Goal: Task Accomplishment & Management: Complete application form

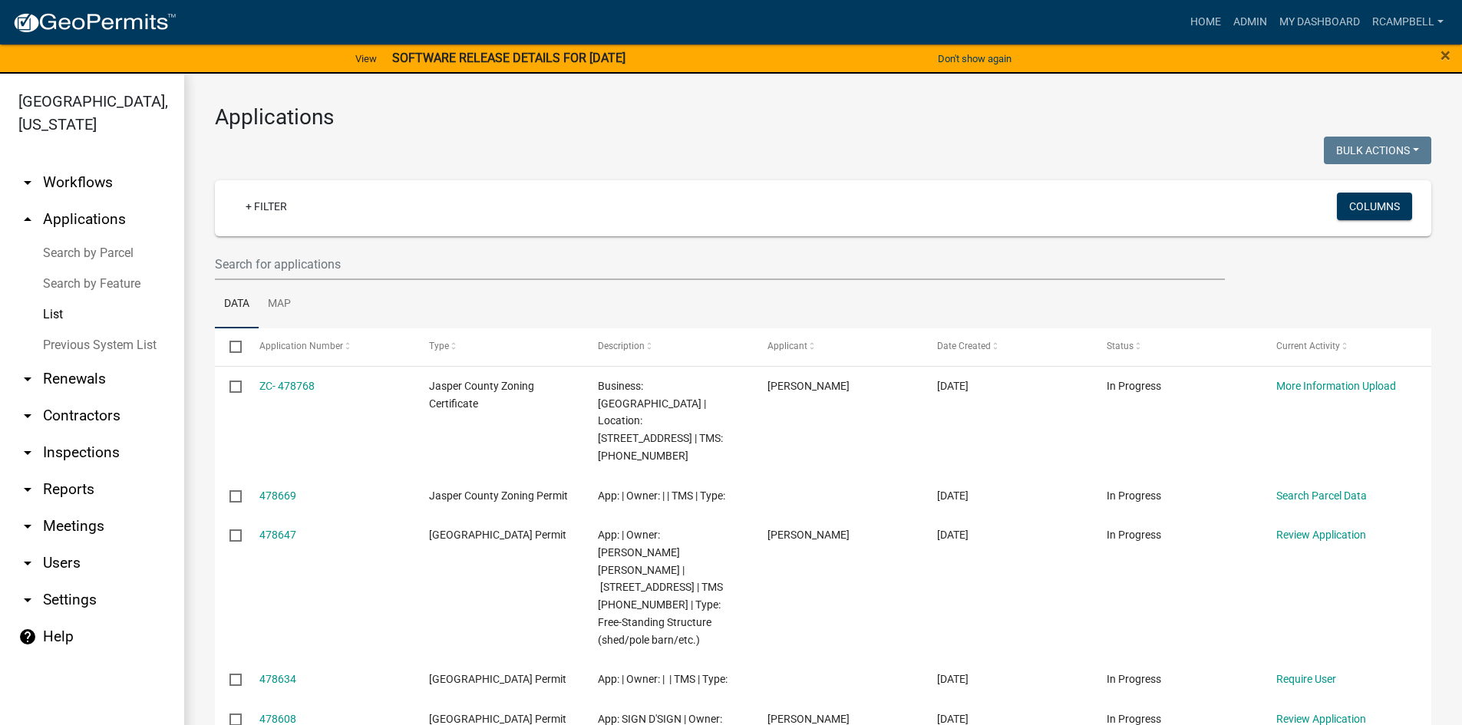
select select "3: 100"
click at [285, 263] on input "text" at bounding box center [720, 264] width 1010 height 31
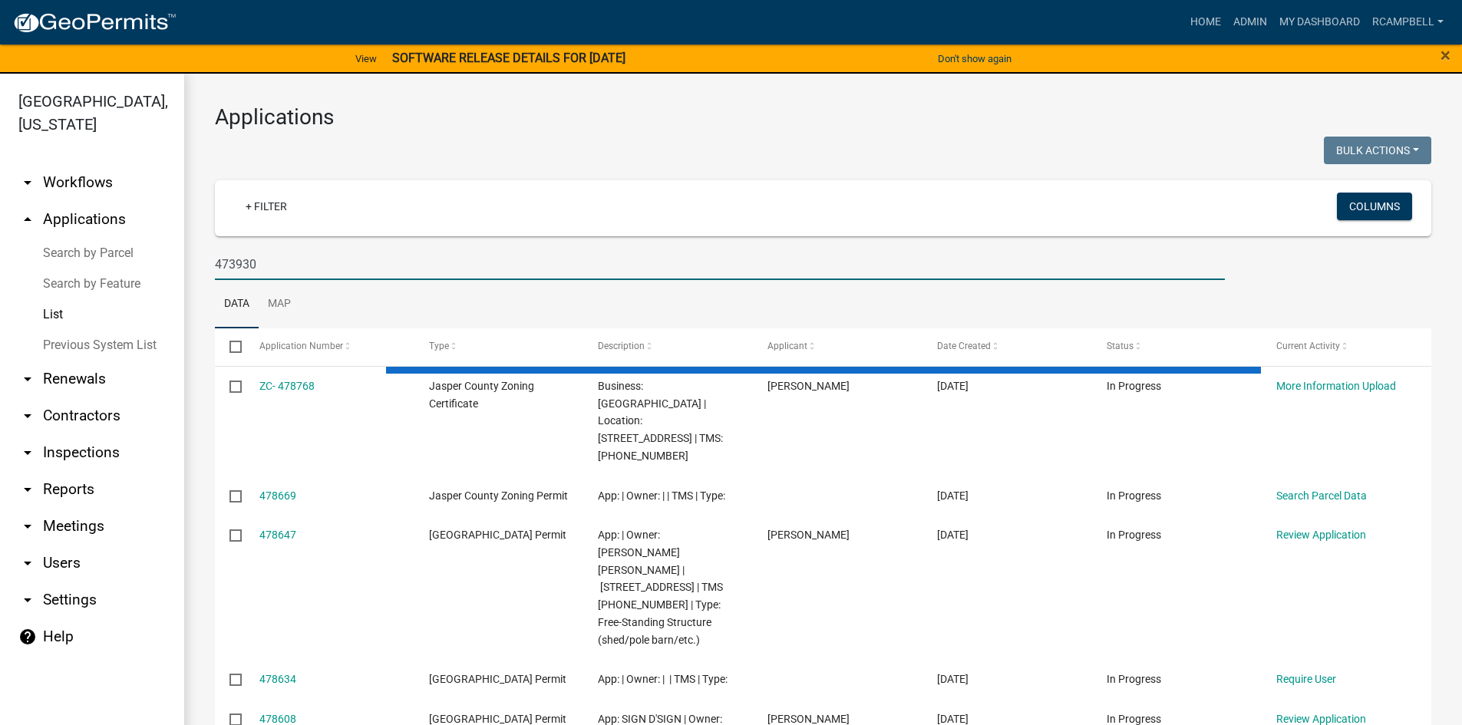
type input "473930"
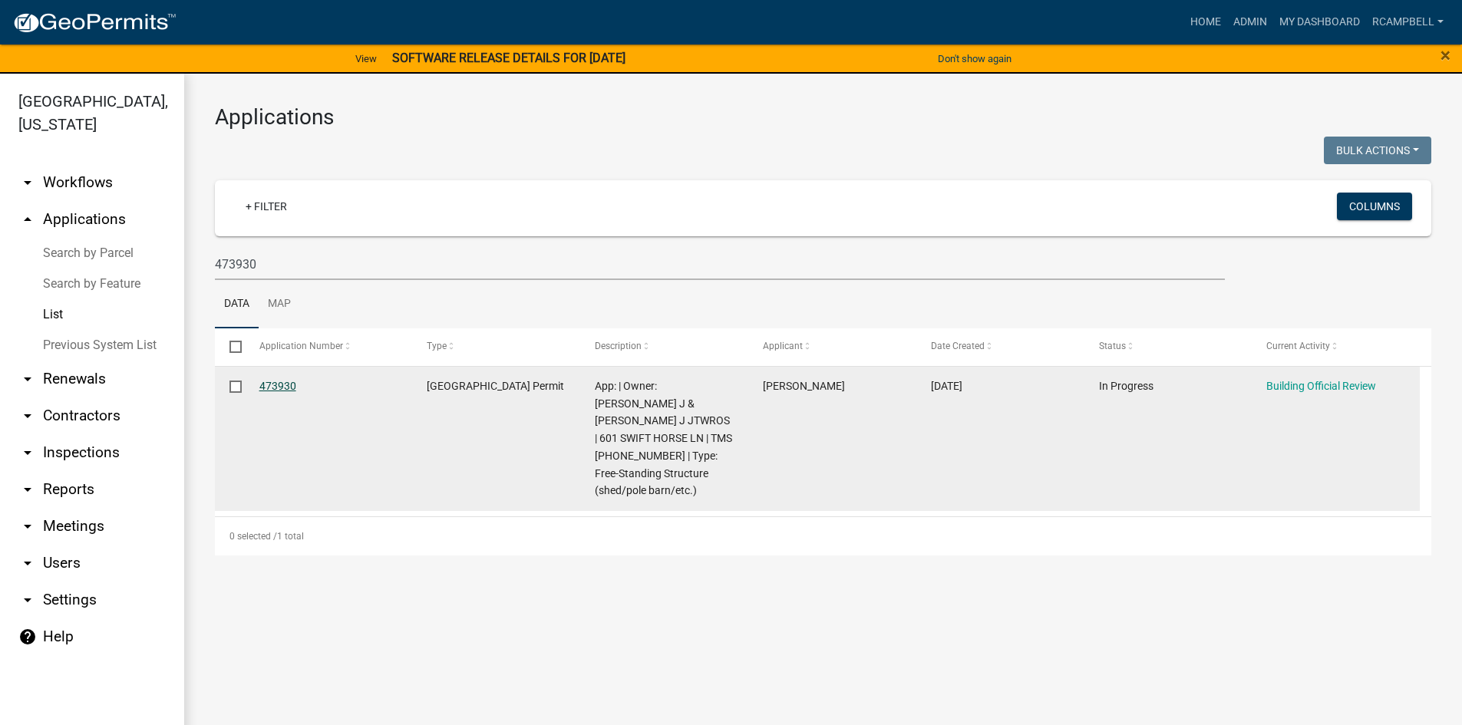
click at [281, 387] on link "473930" at bounding box center [277, 386] width 37 height 12
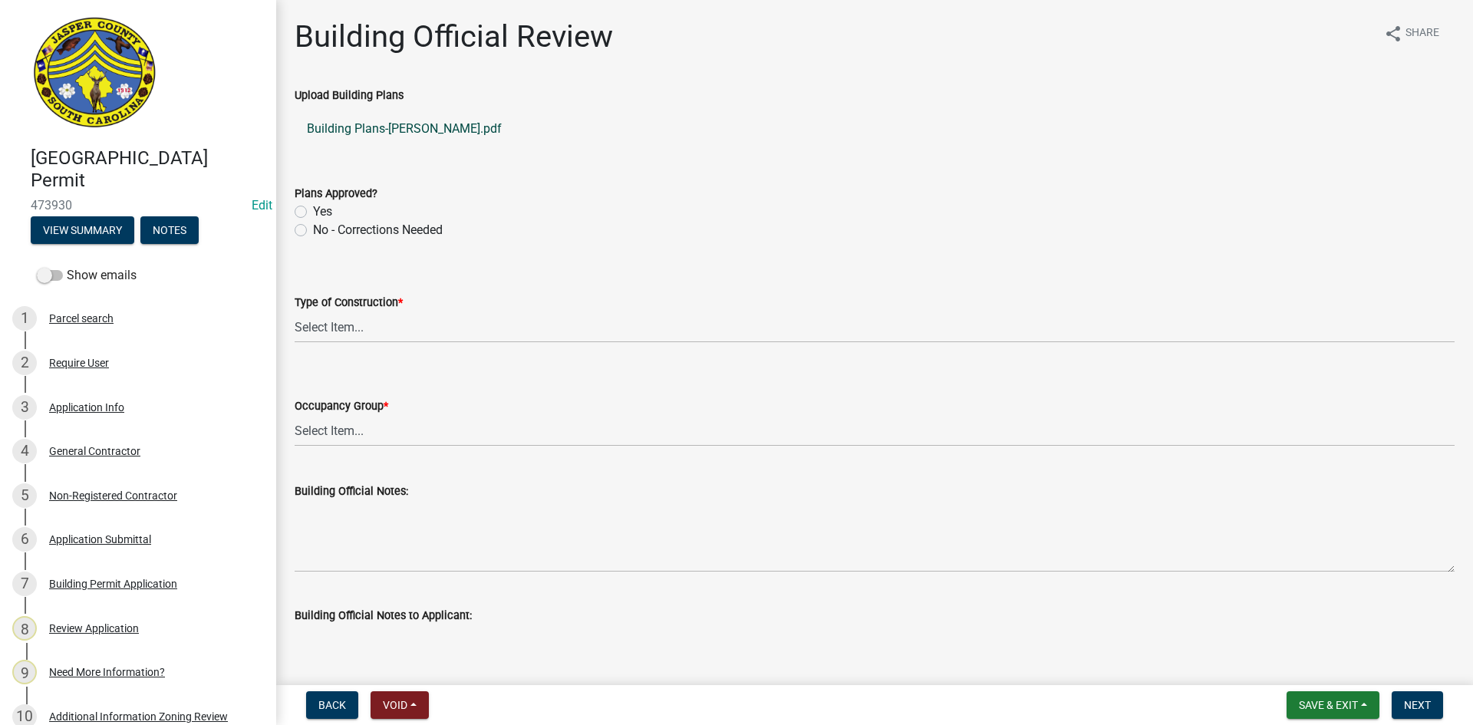
click at [338, 132] on link "Building Plans-[PERSON_NAME].pdf" at bounding box center [875, 129] width 1160 height 37
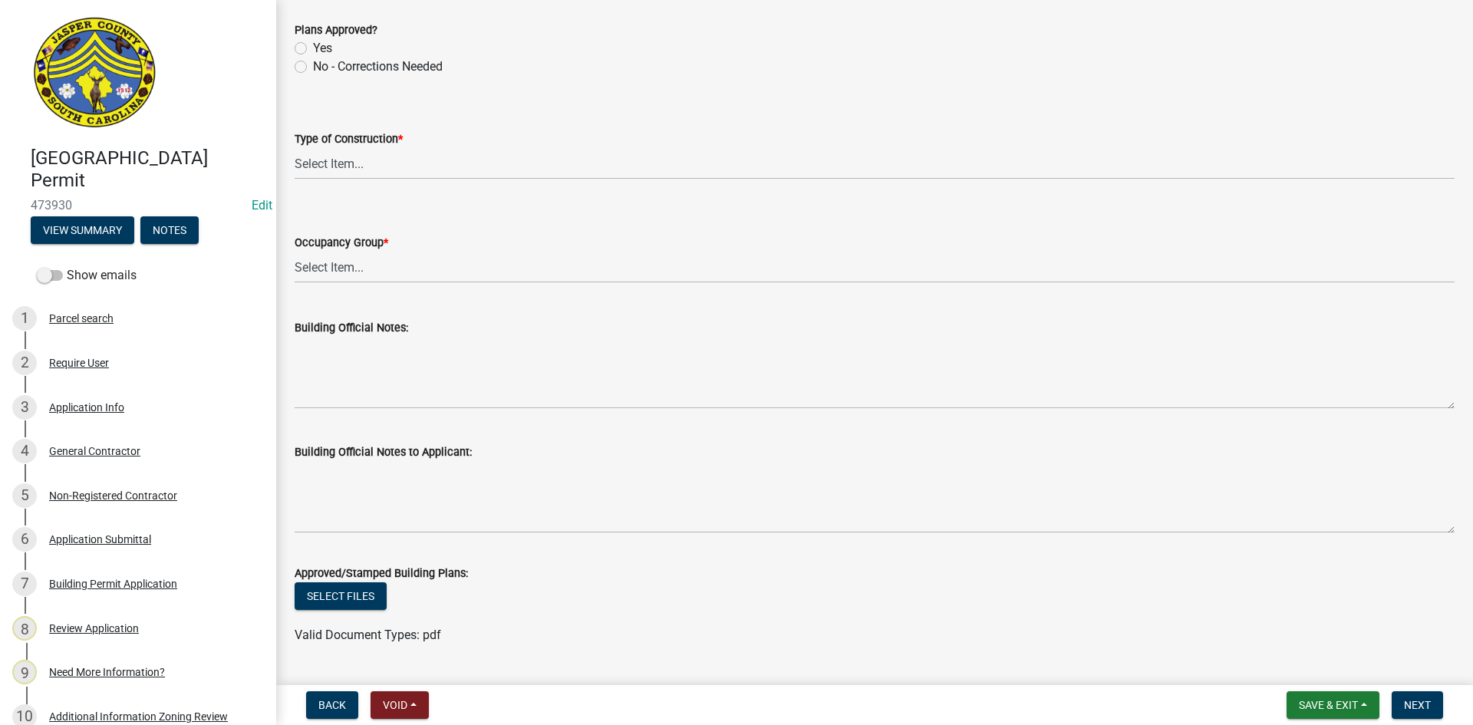
scroll to position [403, 0]
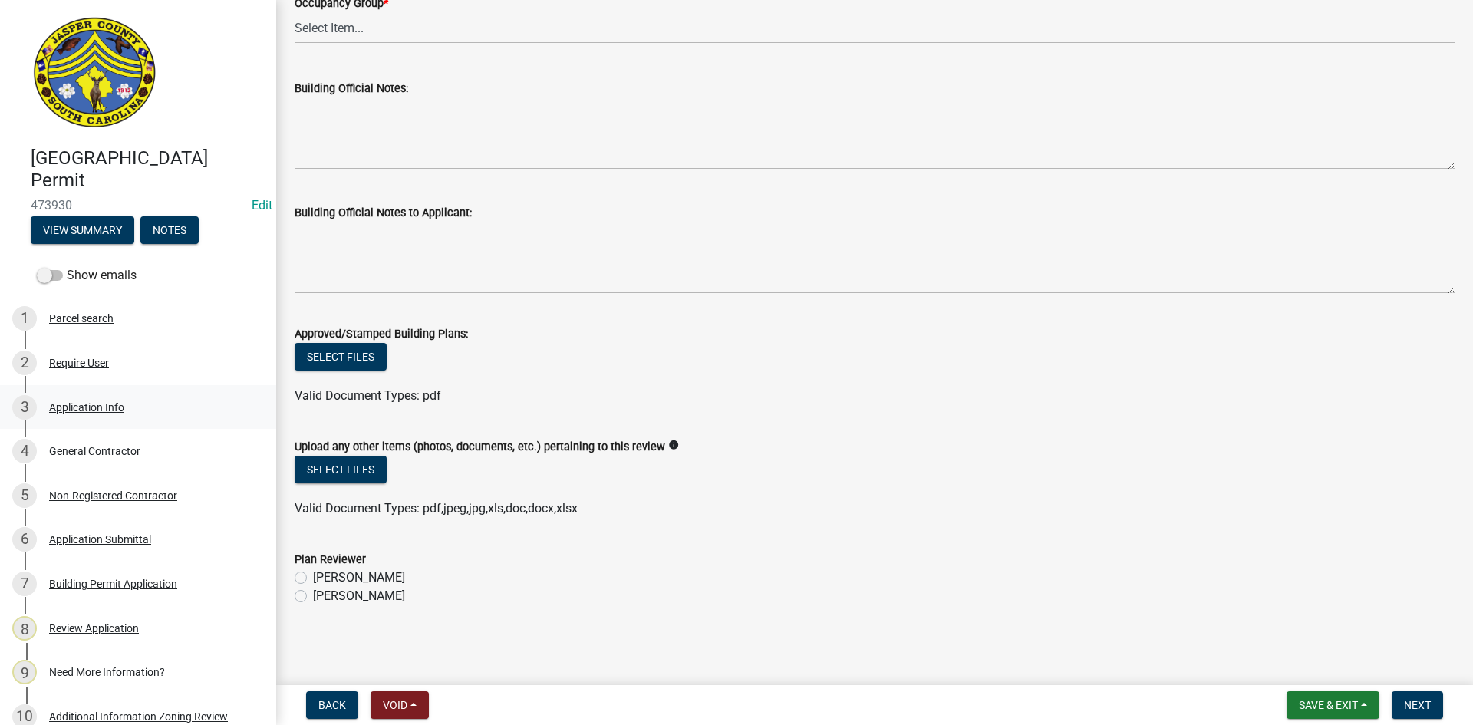
click at [102, 407] on div "Application Info" at bounding box center [86, 407] width 75 height 11
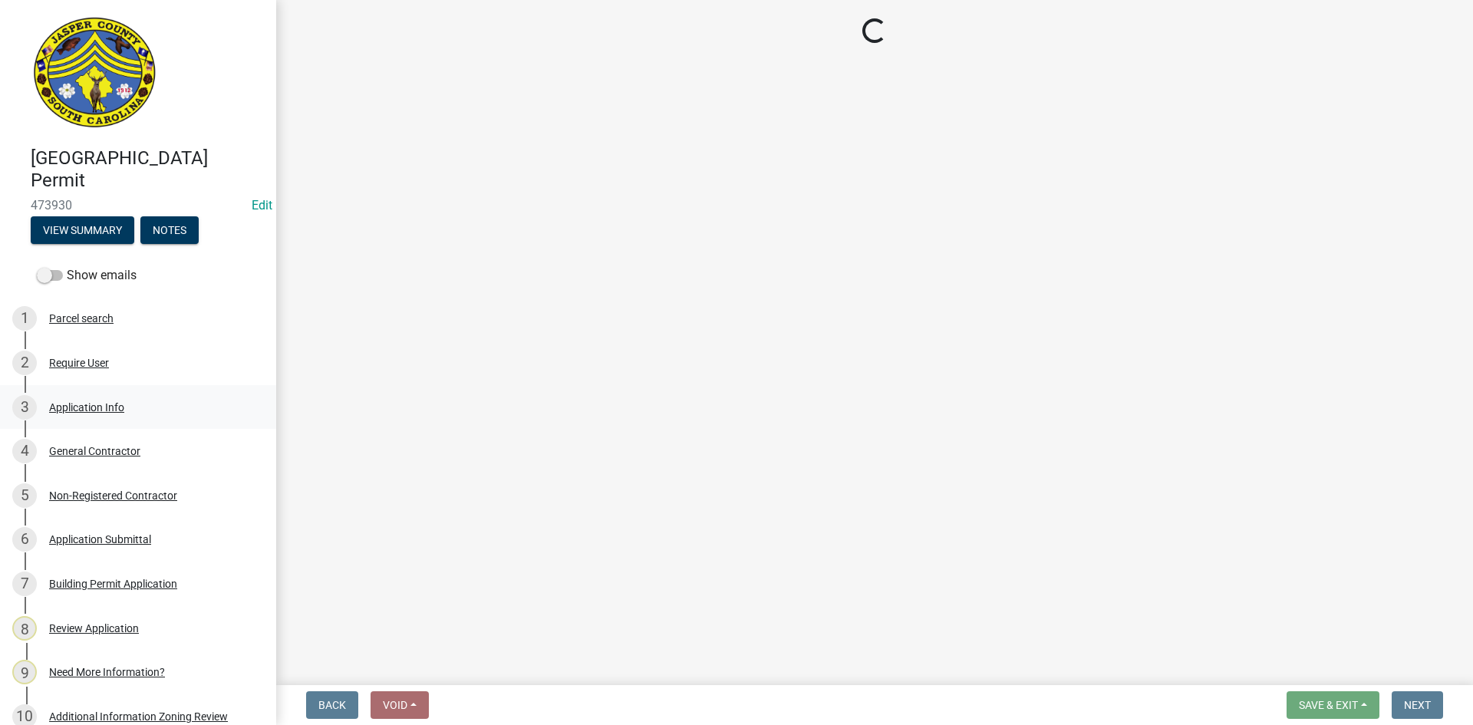
select select "f53fa719-3ff7-48d2-9eb7-3bbc18bb9995"
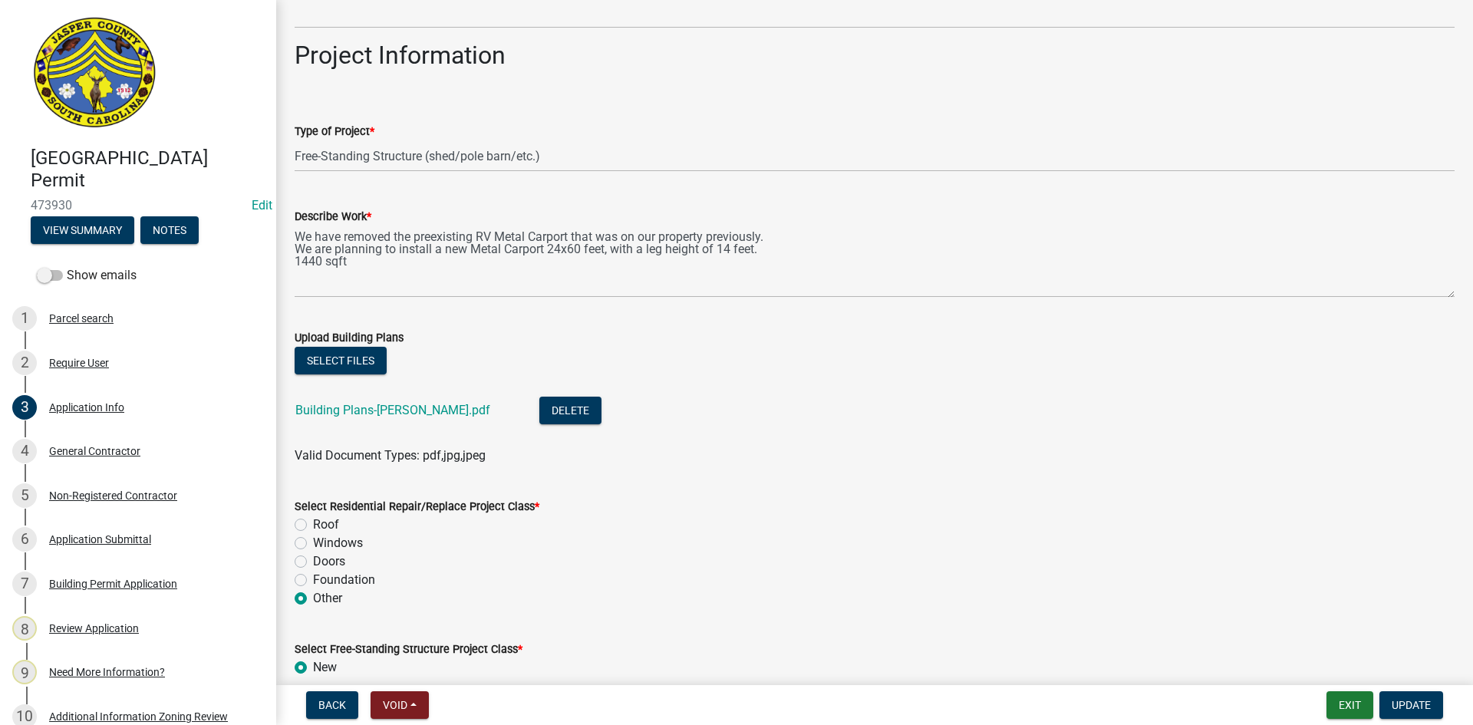
scroll to position [1995, 0]
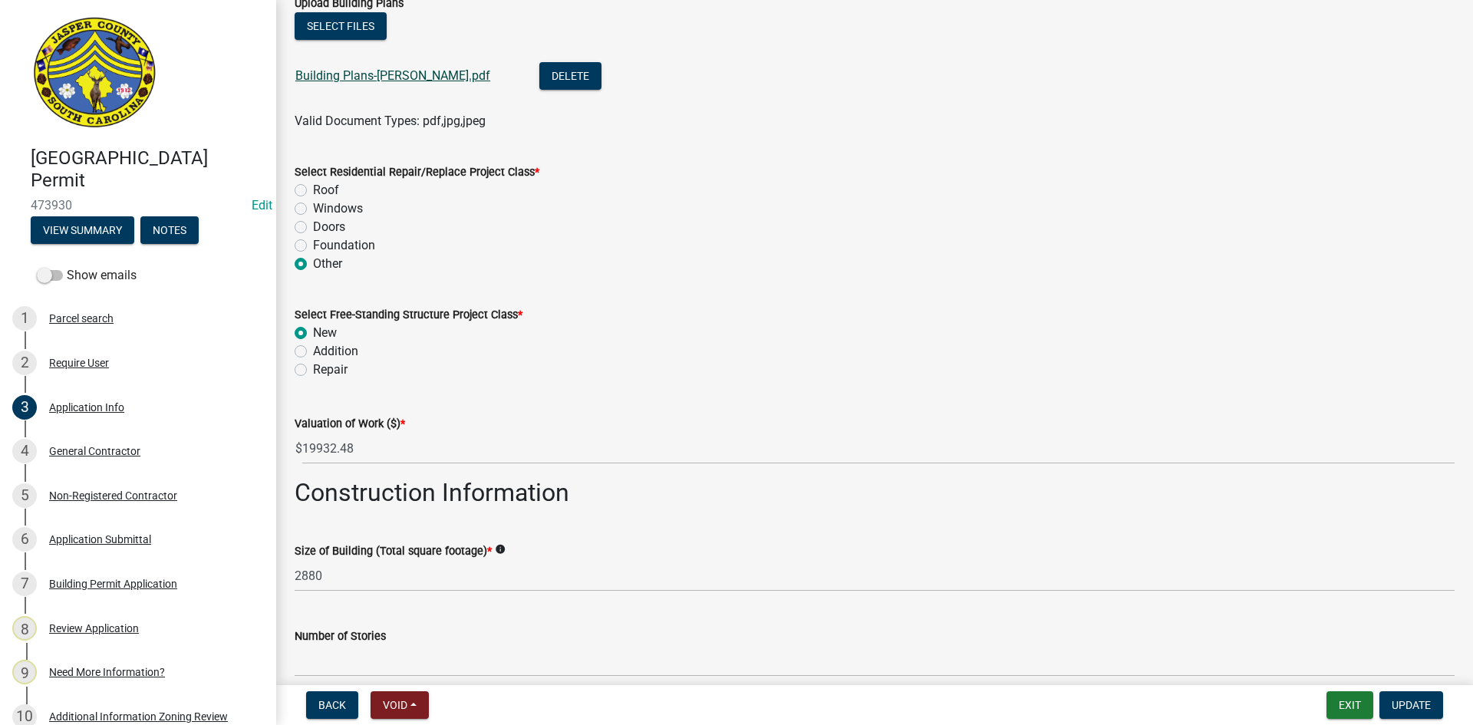
click at [332, 81] on link "Building Plans-[PERSON_NAME].pdf" at bounding box center [392, 75] width 195 height 15
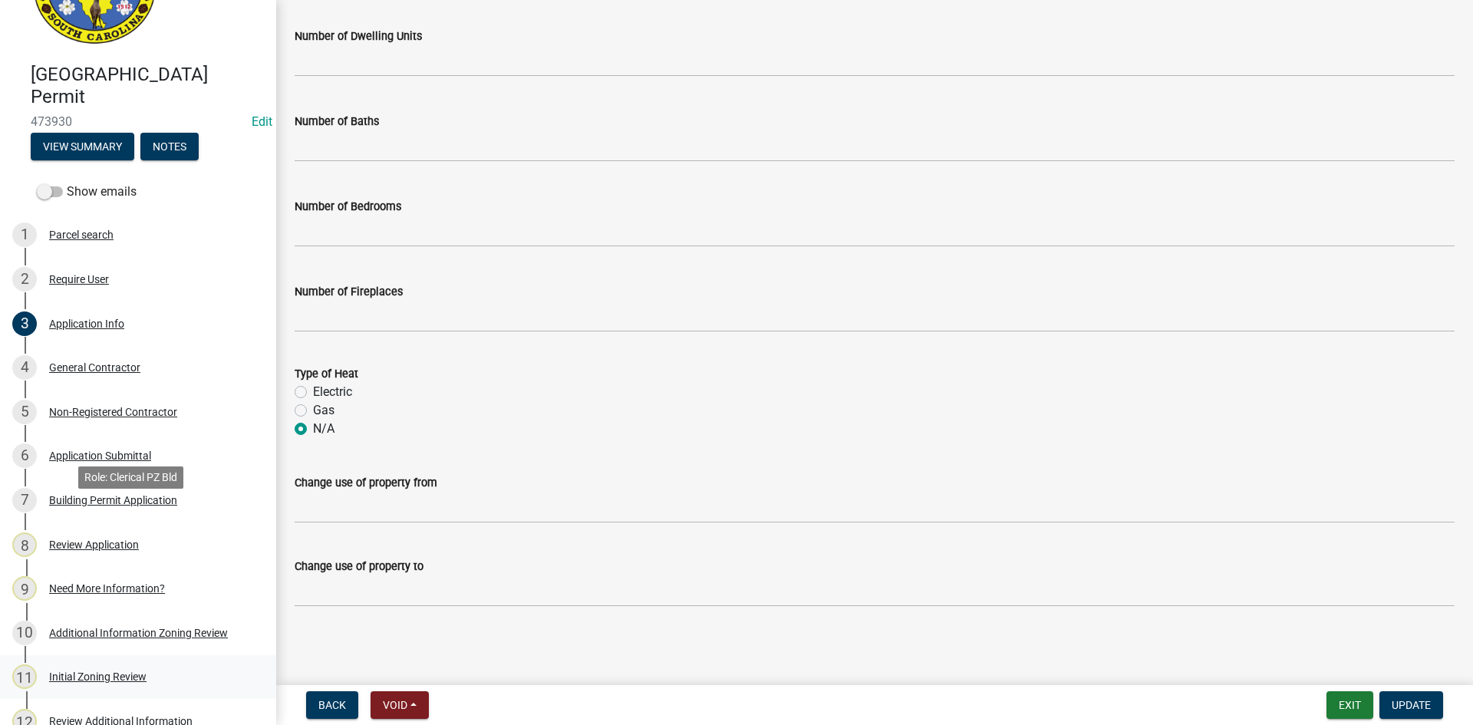
scroll to position [230, 0]
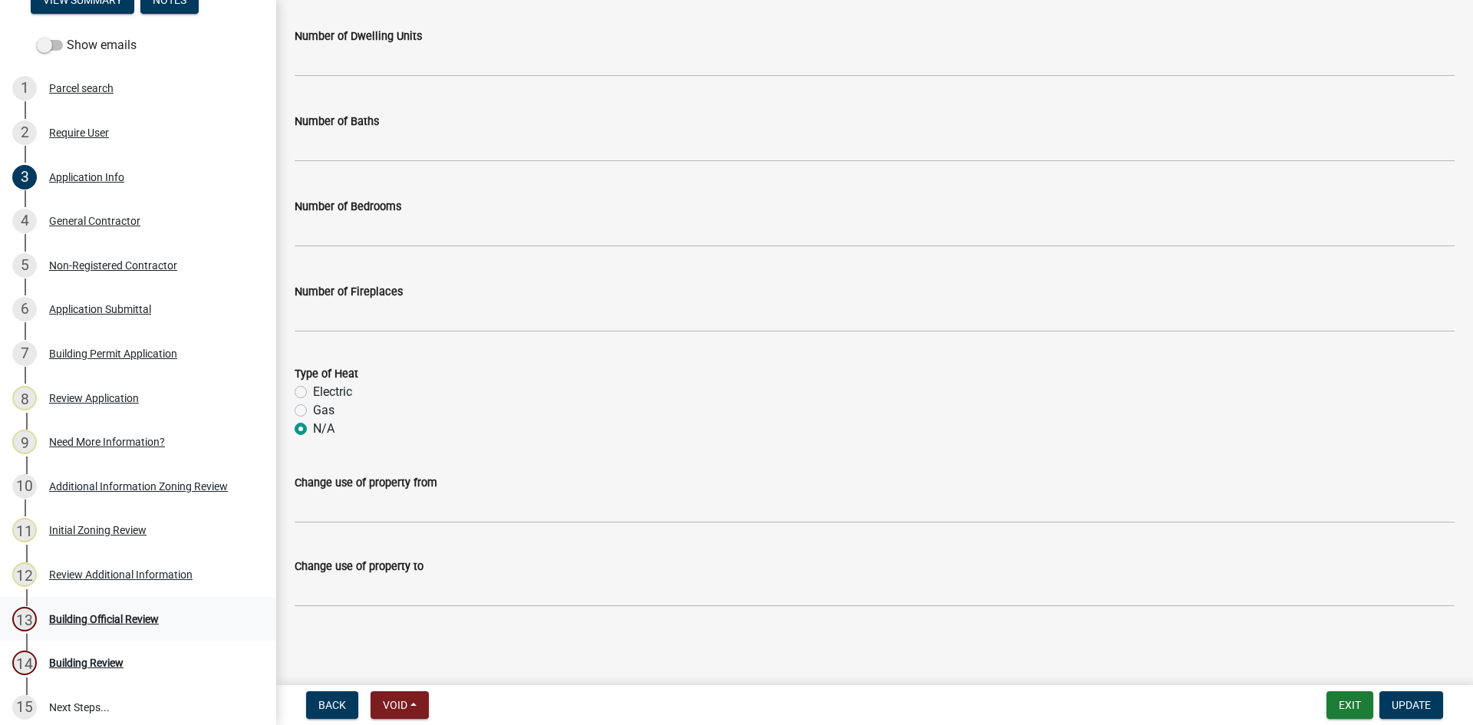
click at [132, 625] on div "13 Building Official Review" at bounding box center [131, 619] width 239 height 25
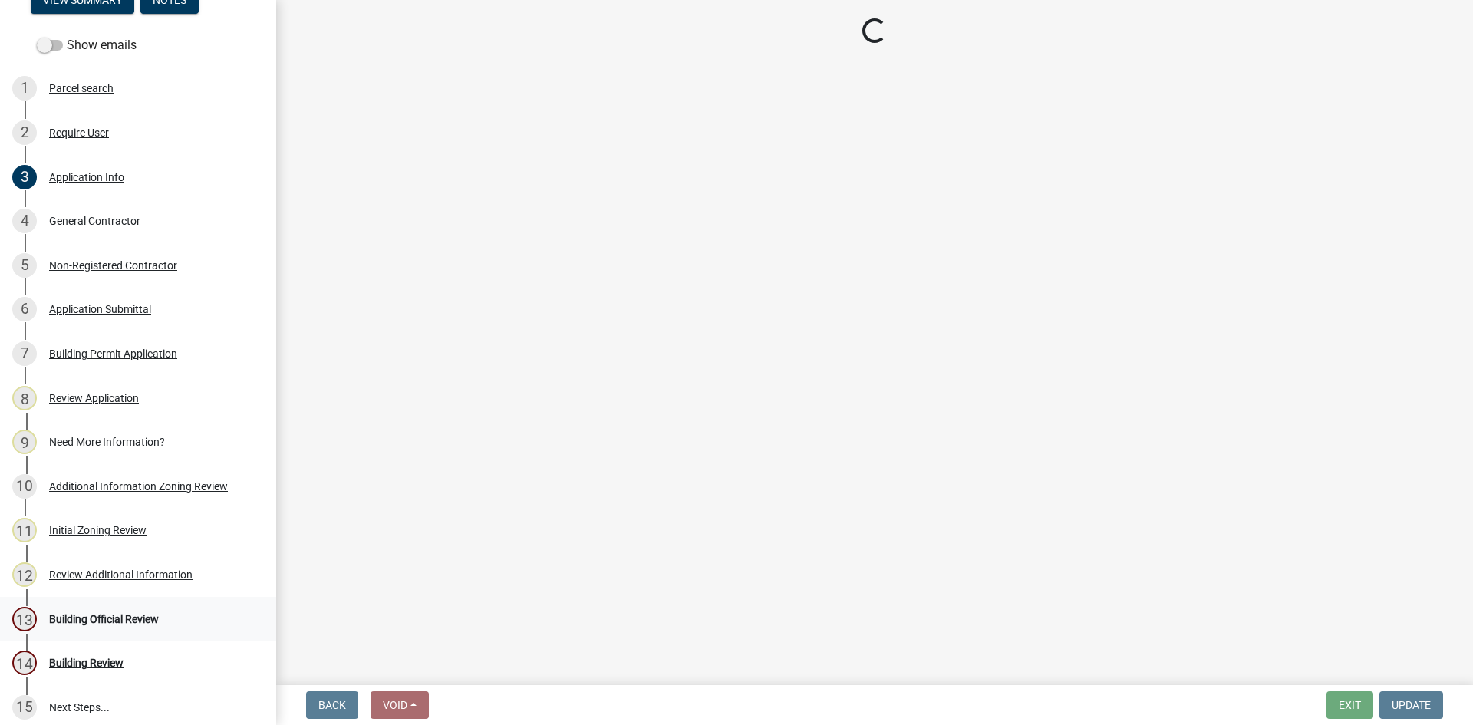
scroll to position [0, 0]
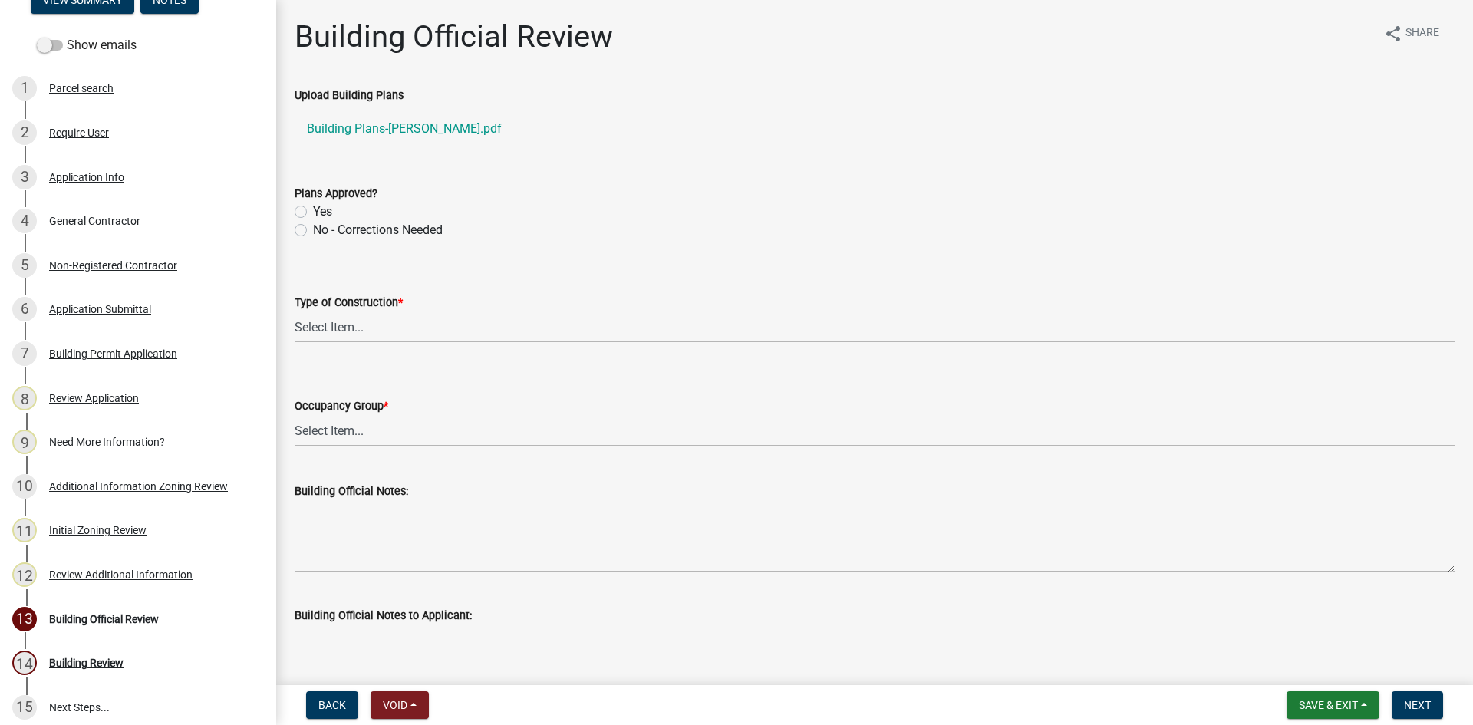
click at [313, 231] on label "No - Corrections Needed" at bounding box center [378, 230] width 130 height 18
click at [313, 231] on input "No - Corrections Needed" at bounding box center [318, 226] width 10 height 10
radio input "true"
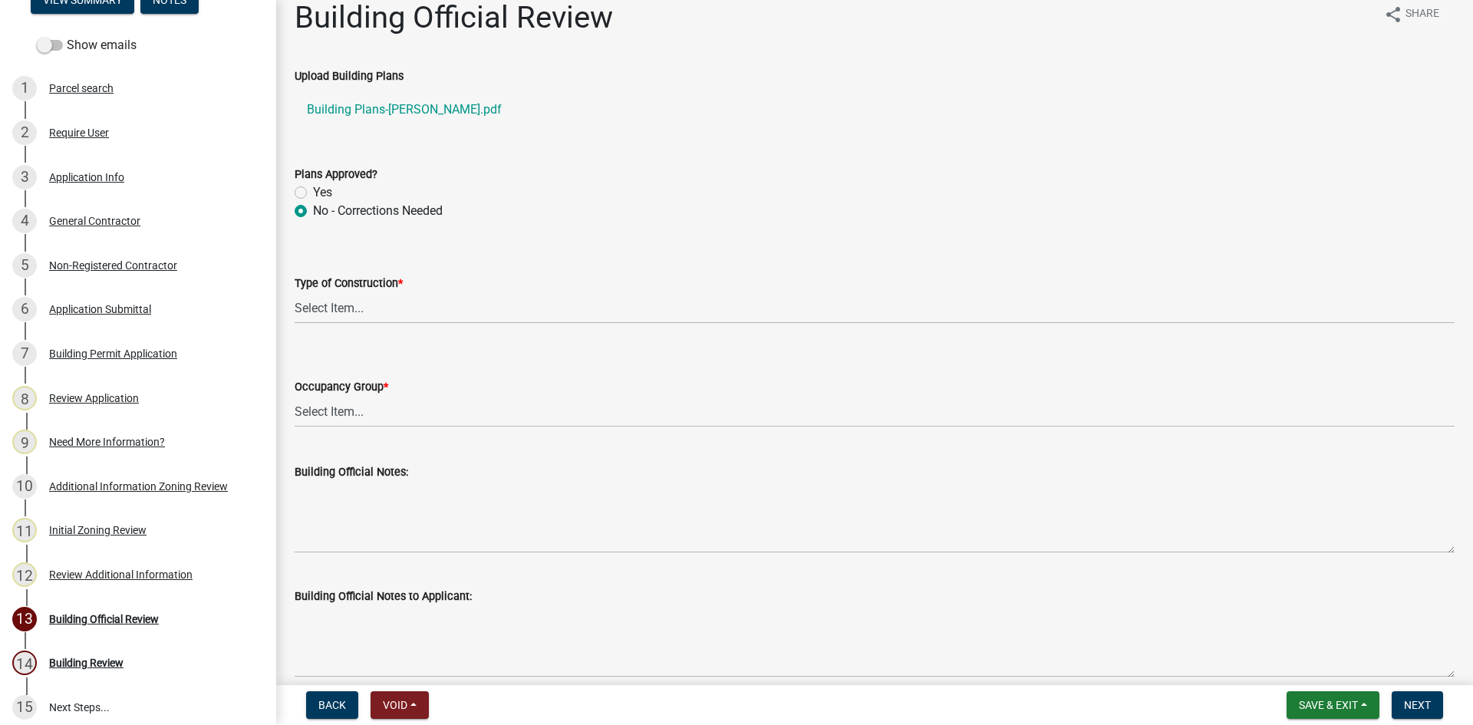
scroll to position [77, 0]
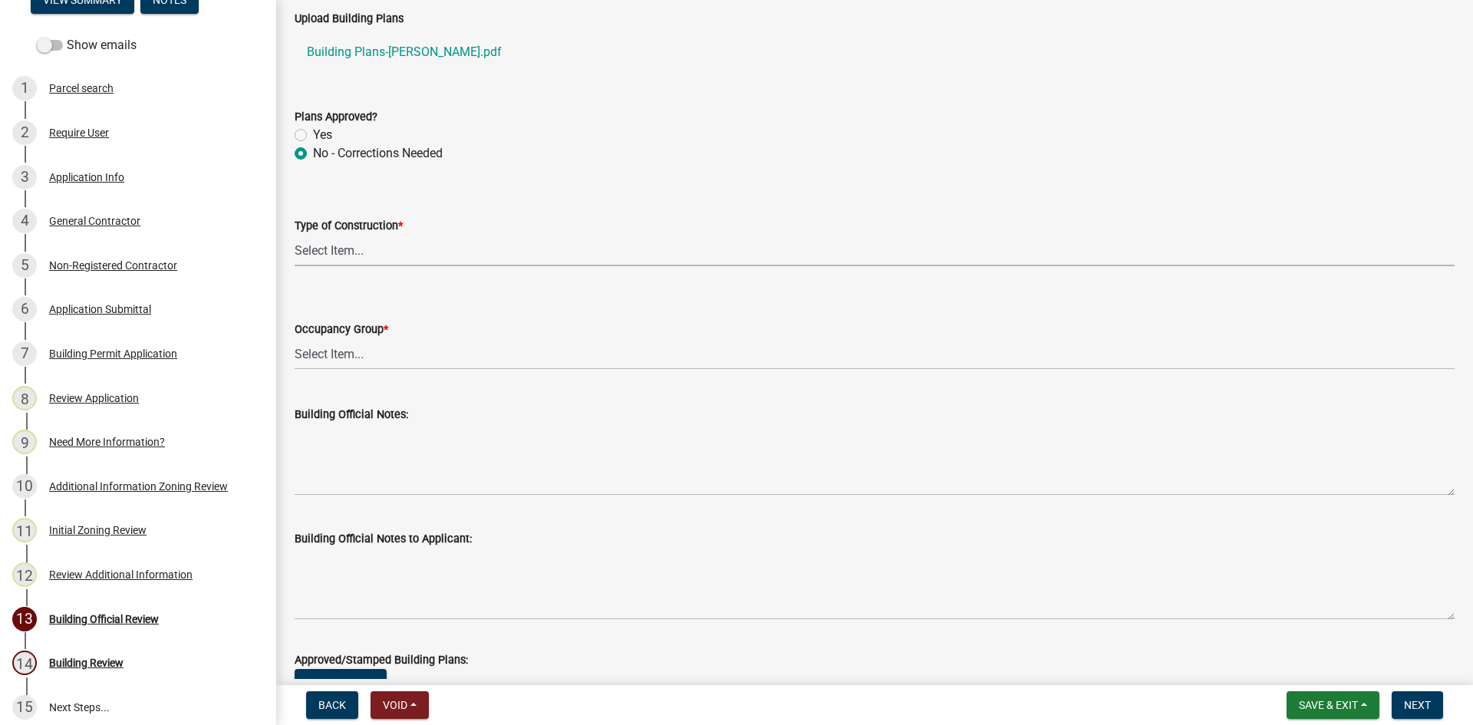
click at [318, 252] on select "Select Item... IA IB IIA IIB IIIA IIIB IV VA VB" at bounding box center [875, 250] width 1160 height 31
click at [295, 235] on select "Select Item... IA IB IIA IIB IIIA IIIB IV VA VB" at bounding box center [875, 250] width 1160 height 31
select select "5377c7cd-ae48-4ed2-bc38-366ad0c69dab"
click at [307, 348] on select "Select Item... A-1 A-2 A-3 A-4 B E F-1 F-2 H-1 H-2 H-3 H-4 H-5 I-1 I-2 I-3 I-4 …" at bounding box center [875, 353] width 1160 height 31
click at [295, 338] on select "Select Item... A-1 A-2 A-3 A-4 B E F-1 F-2 H-1 H-2 H-3 H-4 H-5 I-1 I-2 I-3 I-4 …" at bounding box center [875, 353] width 1160 height 31
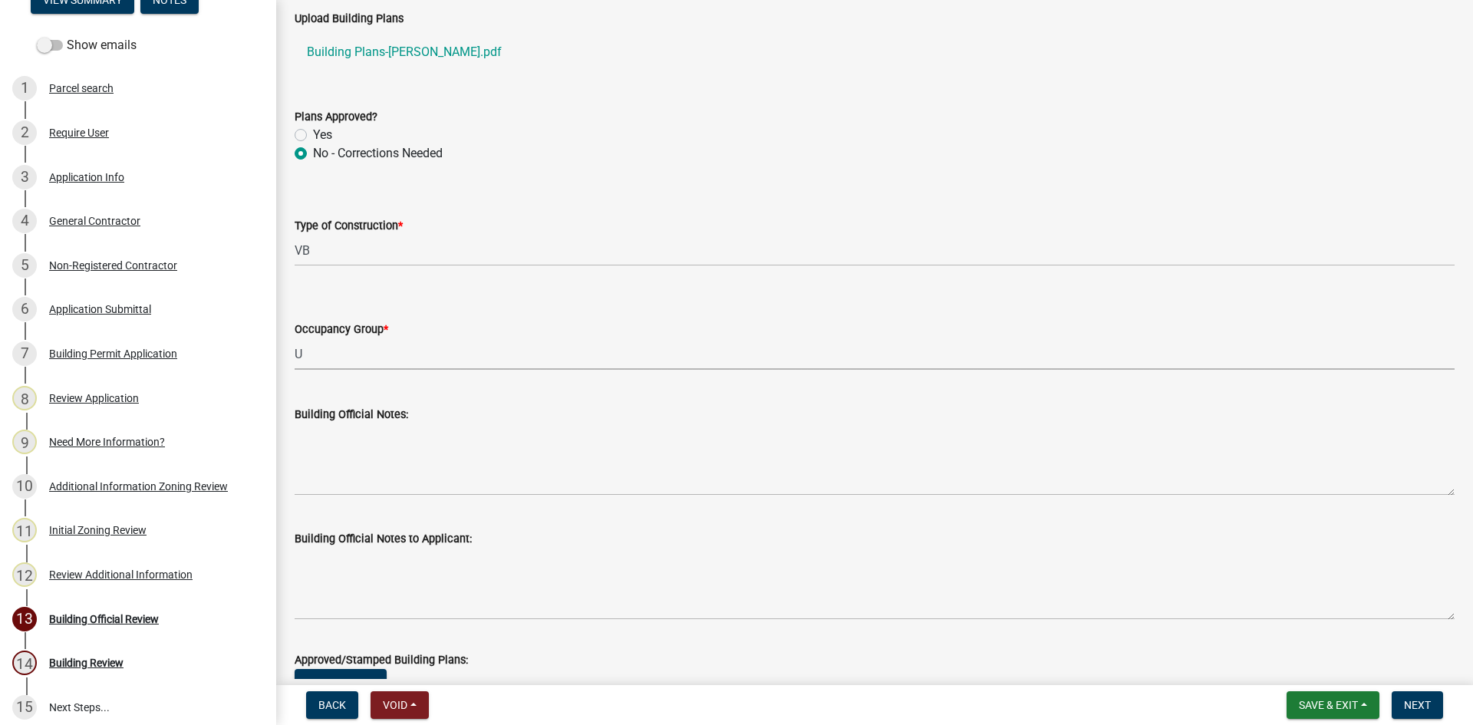
select select "4c393964-ae5e-4116-aa96-2e826f670541"
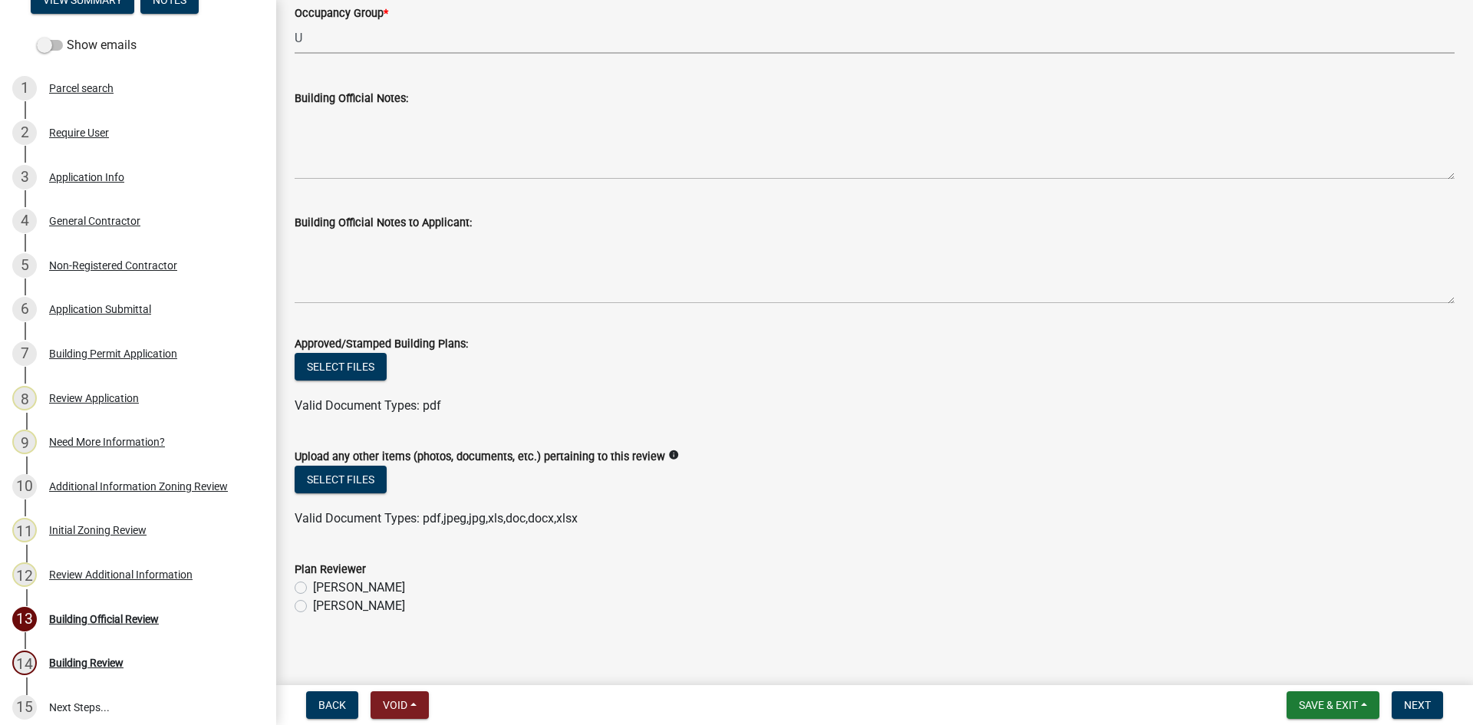
scroll to position [403, 0]
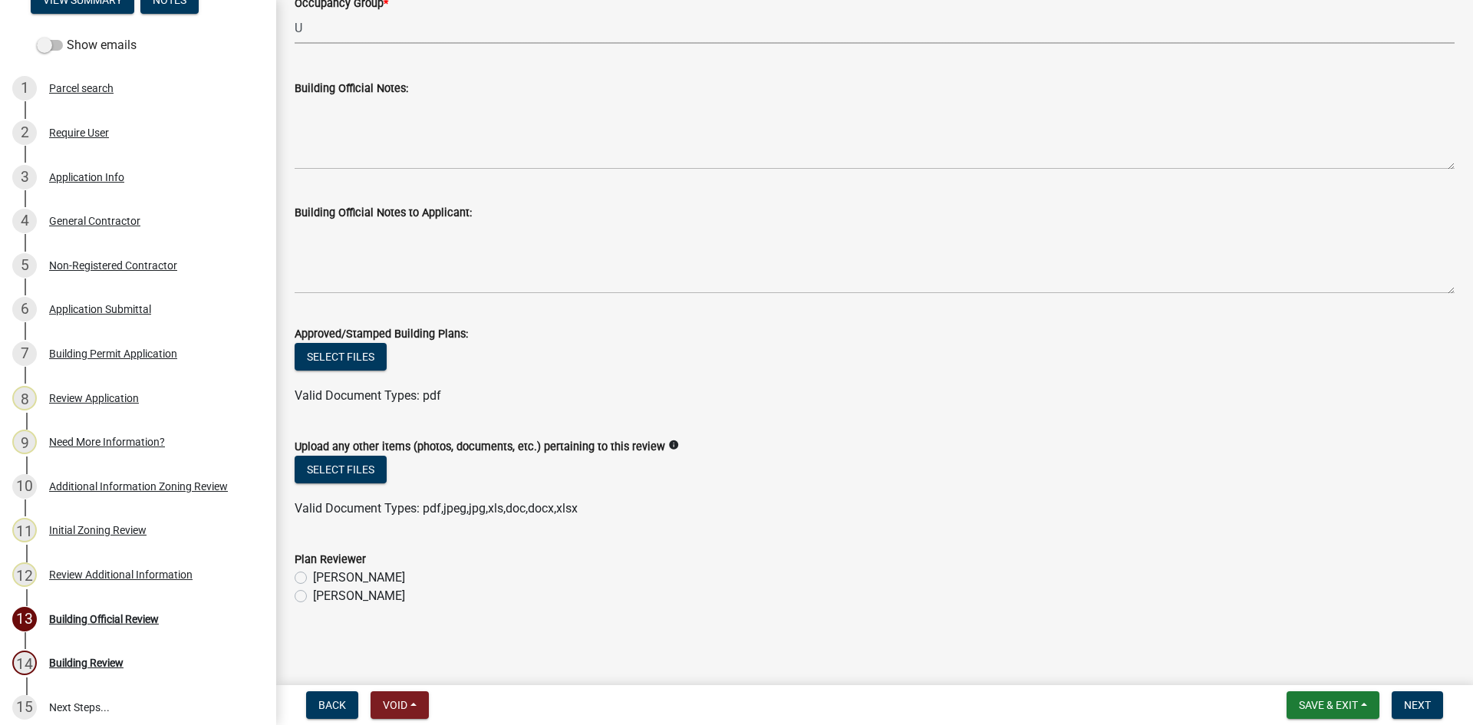
click at [313, 597] on label "[PERSON_NAME]" at bounding box center [359, 596] width 92 height 18
click at [313, 597] on input "[PERSON_NAME]" at bounding box center [318, 592] width 10 height 10
radio input "true"
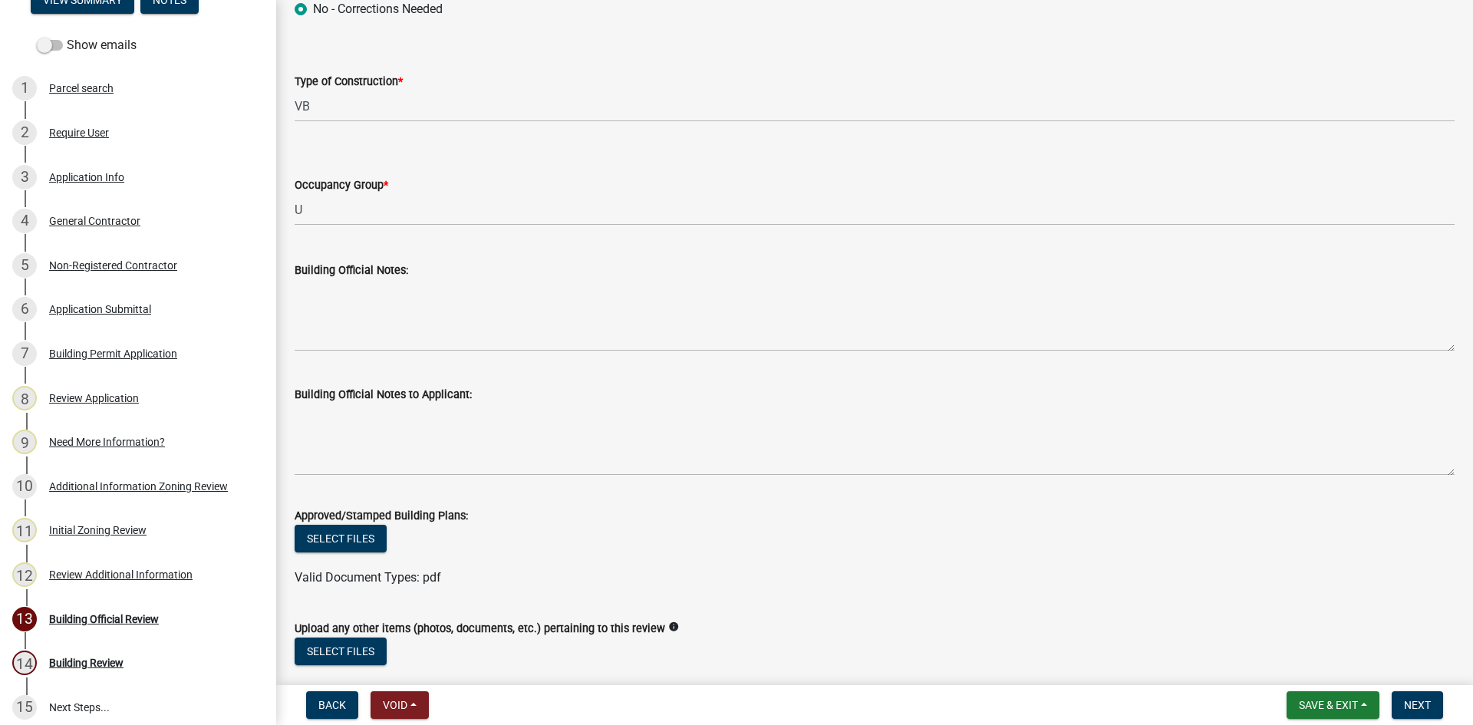
scroll to position [173, 0]
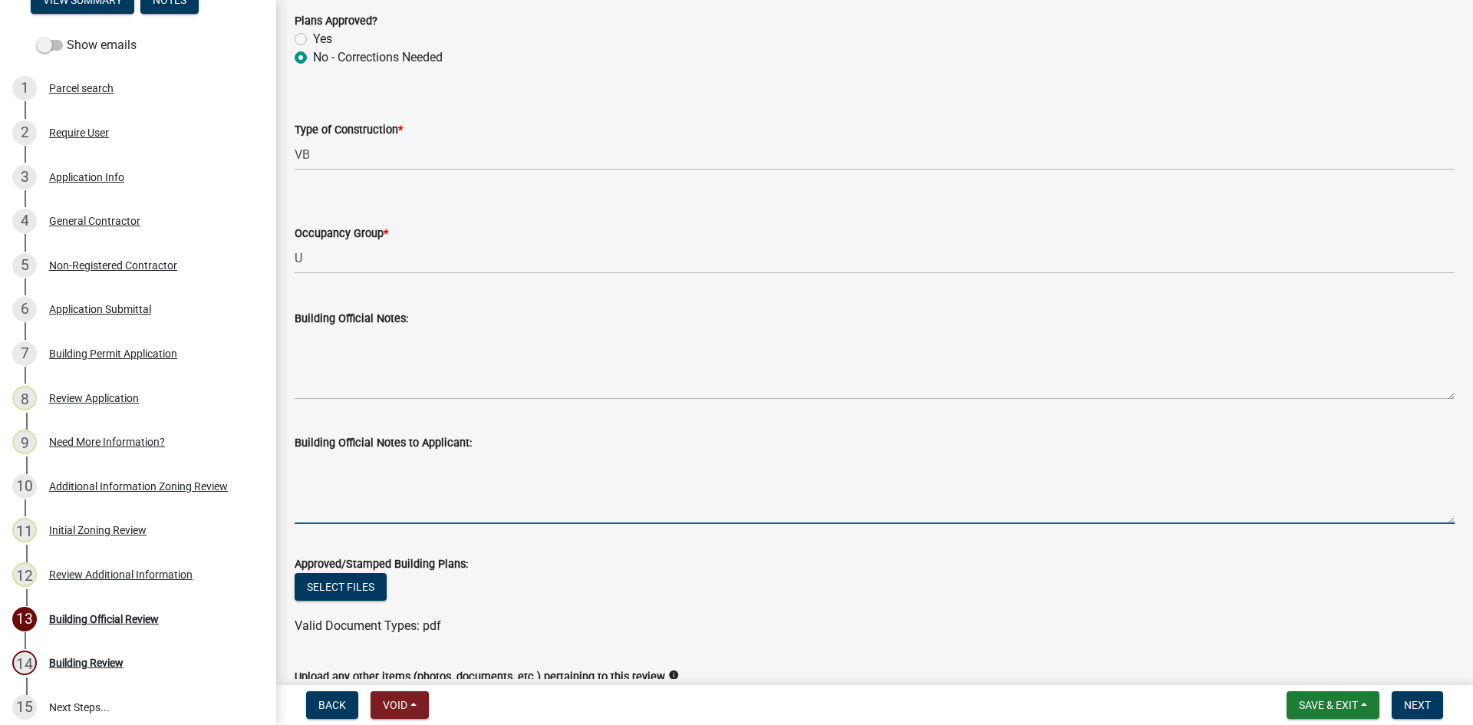
click at [320, 458] on textarea "Building Official Notes to Applicant:" at bounding box center [875, 488] width 1160 height 72
type textarea "P"
drag, startPoint x: 423, startPoint y: 463, endPoint x: 518, endPoint y: 462, distance: 95.2
click at [425, 462] on textarea "Plans need to show the wind rating and anchoring" at bounding box center [875, 488] width 1160 height 72
click at [599, 467] on textarea "Plans need to show a design summary with wind rating and be stamped" at bounding box center [875, 488] width 1160 height 72
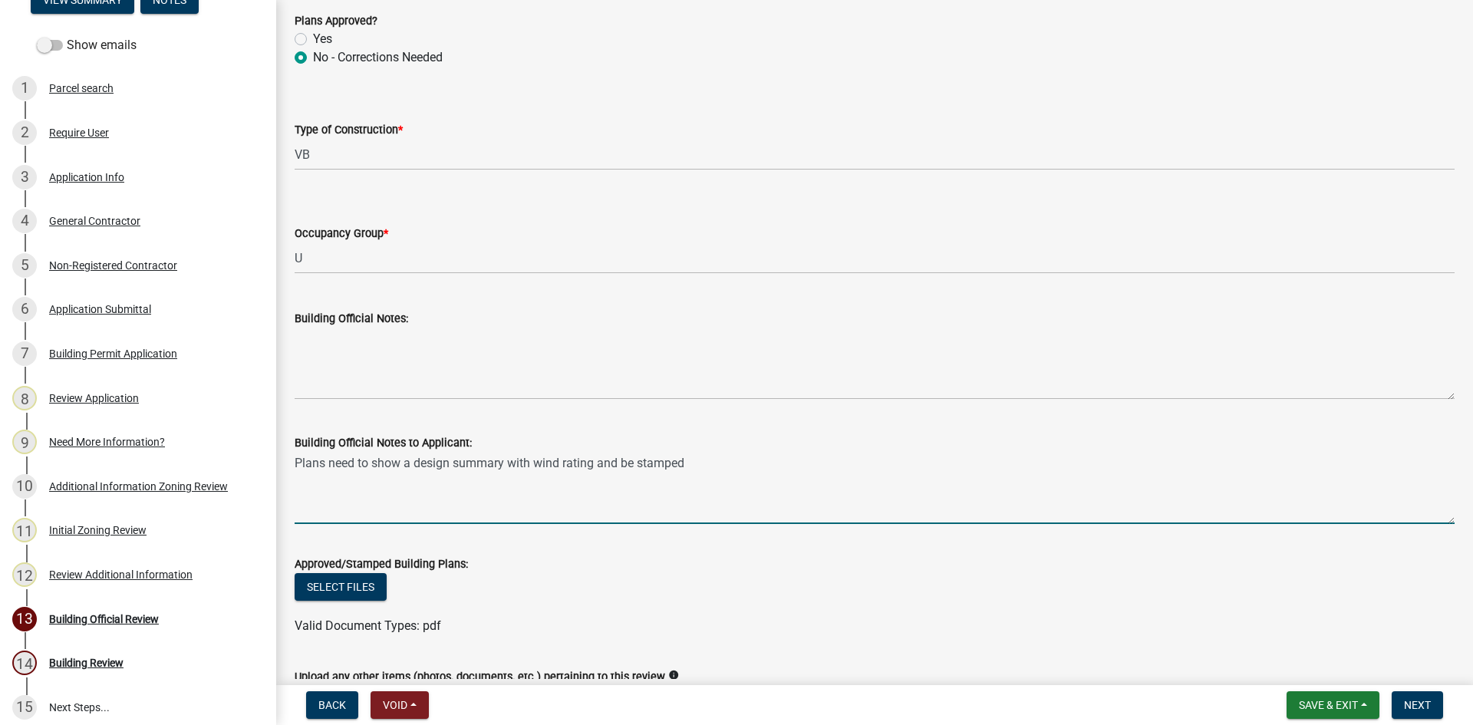
click at [617, 462] on textarea "Plans need to show a design summary with wind rating and be stamped" at bounding box center [875, 488] width 1160 height 72
click at [296, 463] on textarea "Plans need to show a design summary with wind rating, anchoring and be stamped …" at bounding box center [875, 488] width 1160 height 72
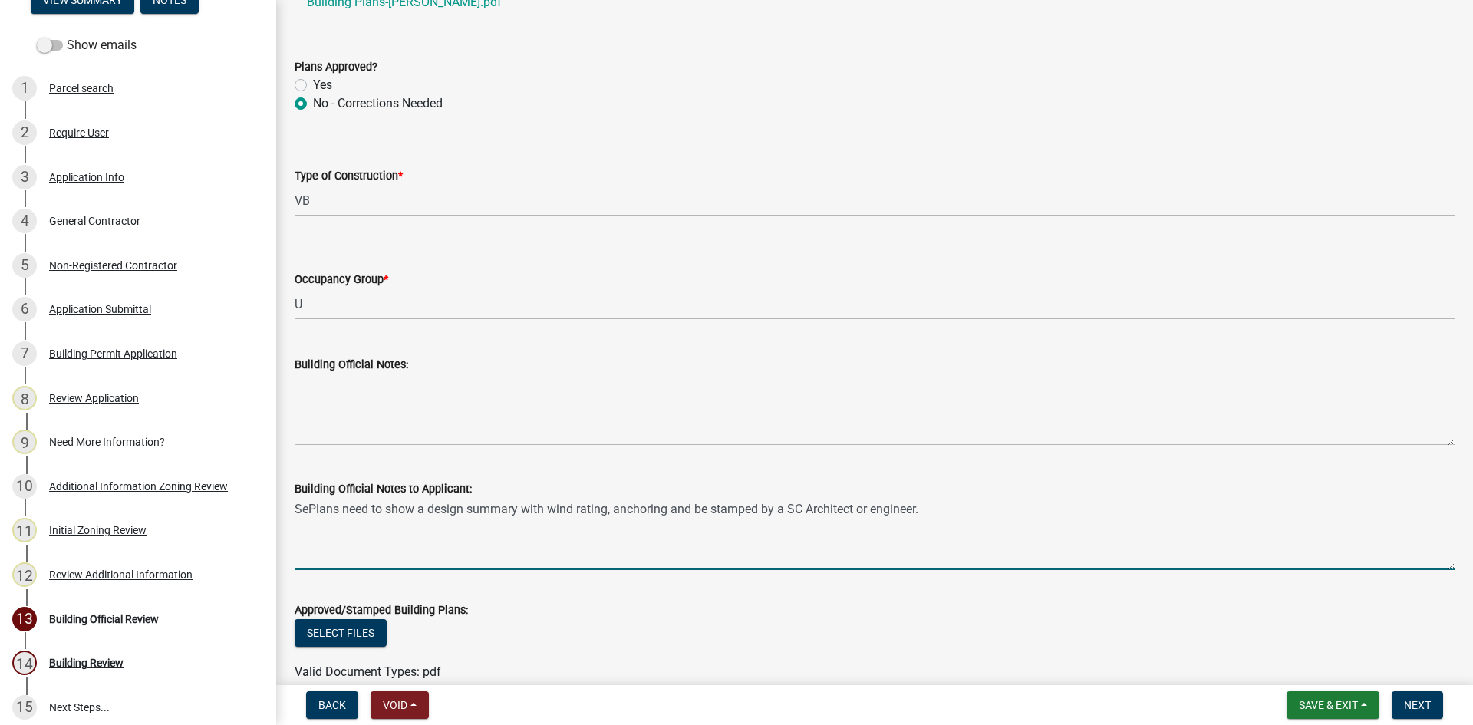
scroll to position [153, 0]
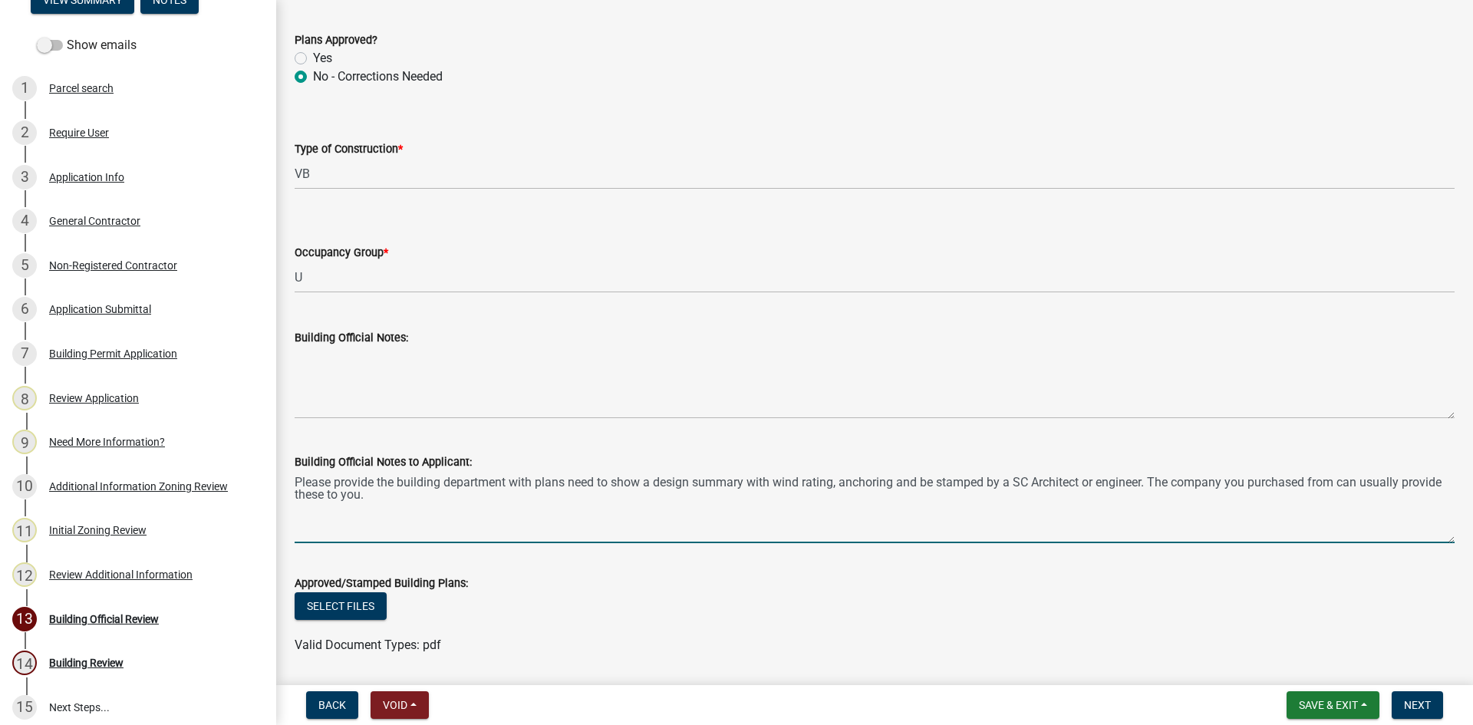
drag, startPoint x: 569, startPoint y: 481, endPoint x: 579, endPoint y: 480, distance: 9.3
click at [571, 480] on textarea "Please provide the building department with plans need to show a design summary…" at bounding box center [875, 507] width 1160 height 72
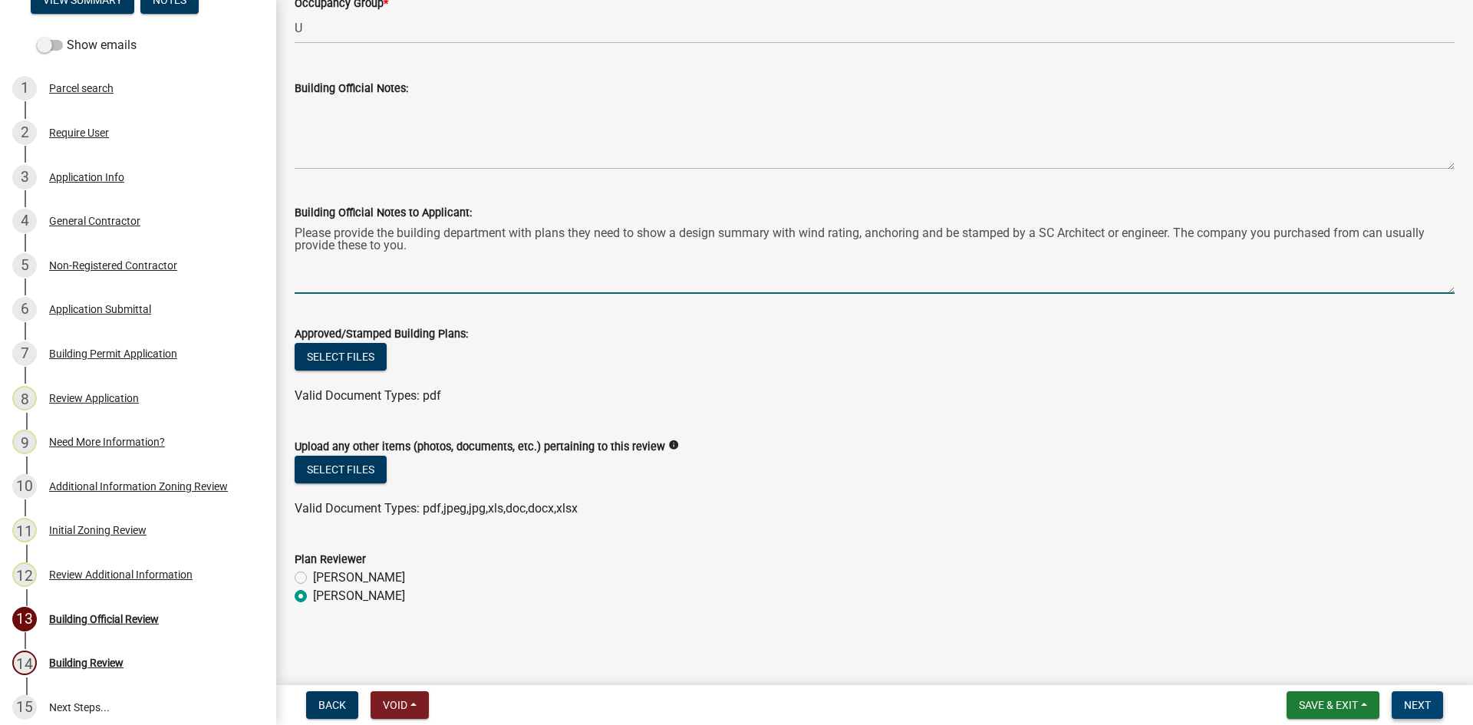
type textarea "Please provide the building department with plans they need to show a design su…"
click at [1419, 701] on span "Next" at bounding box center [1417, 705] width 27 height 12
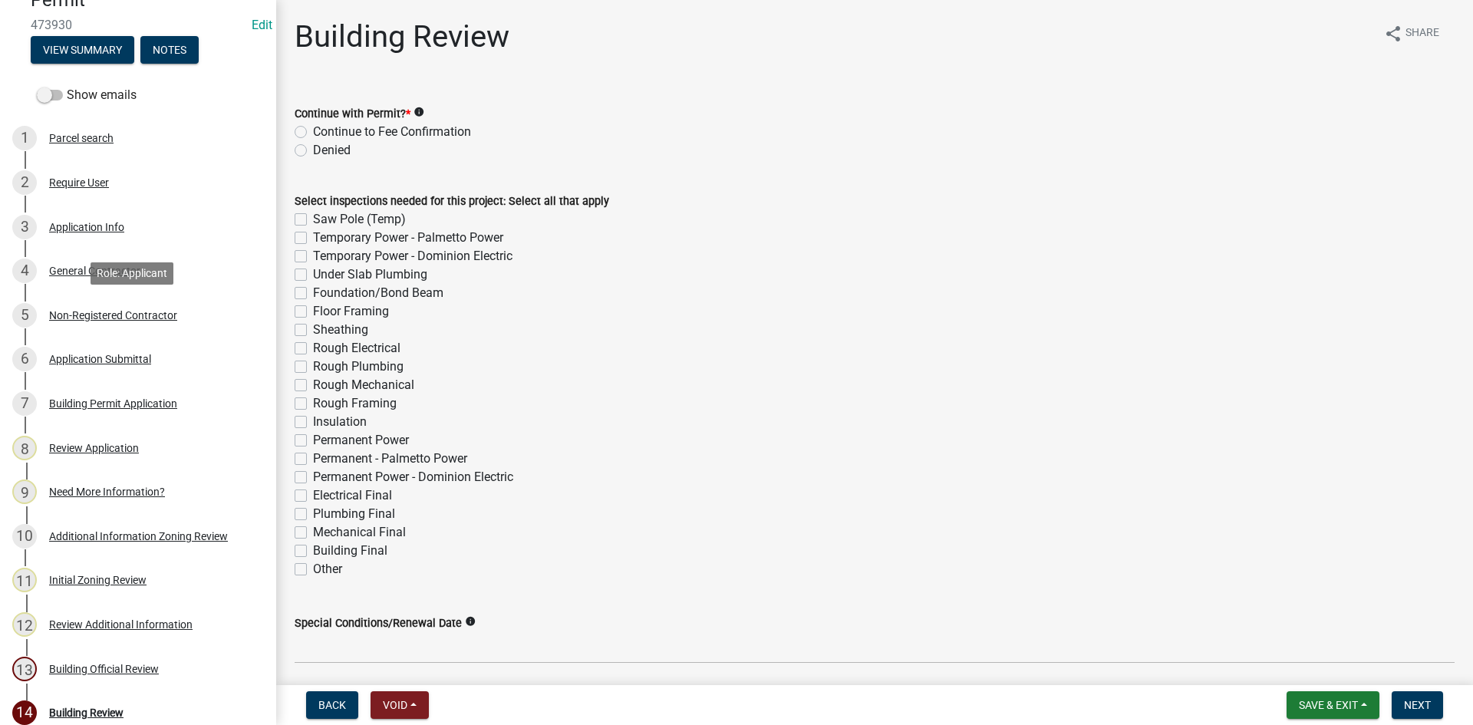
scroll to position [77, 0]
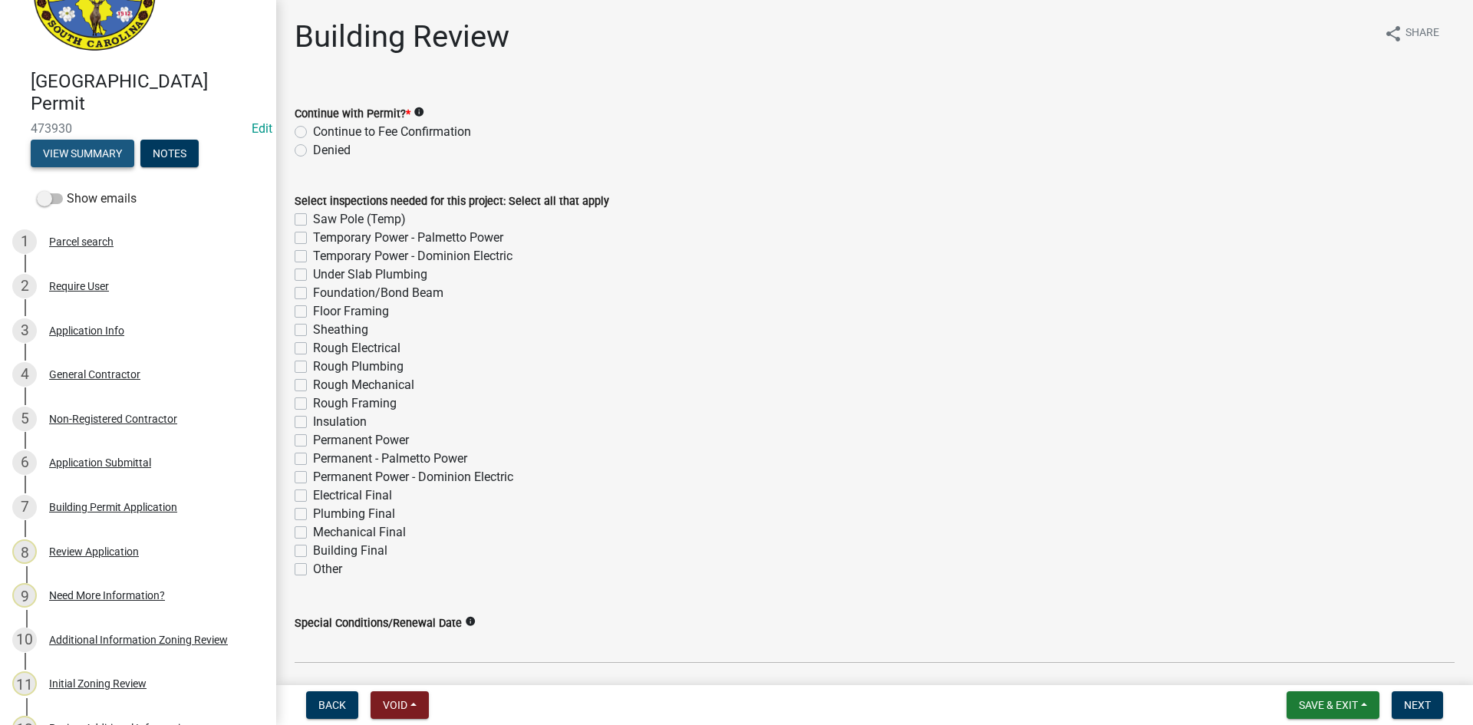
click at [91, 154] on button "View Summary" at bounding box center [83, 154] width 104 height 28
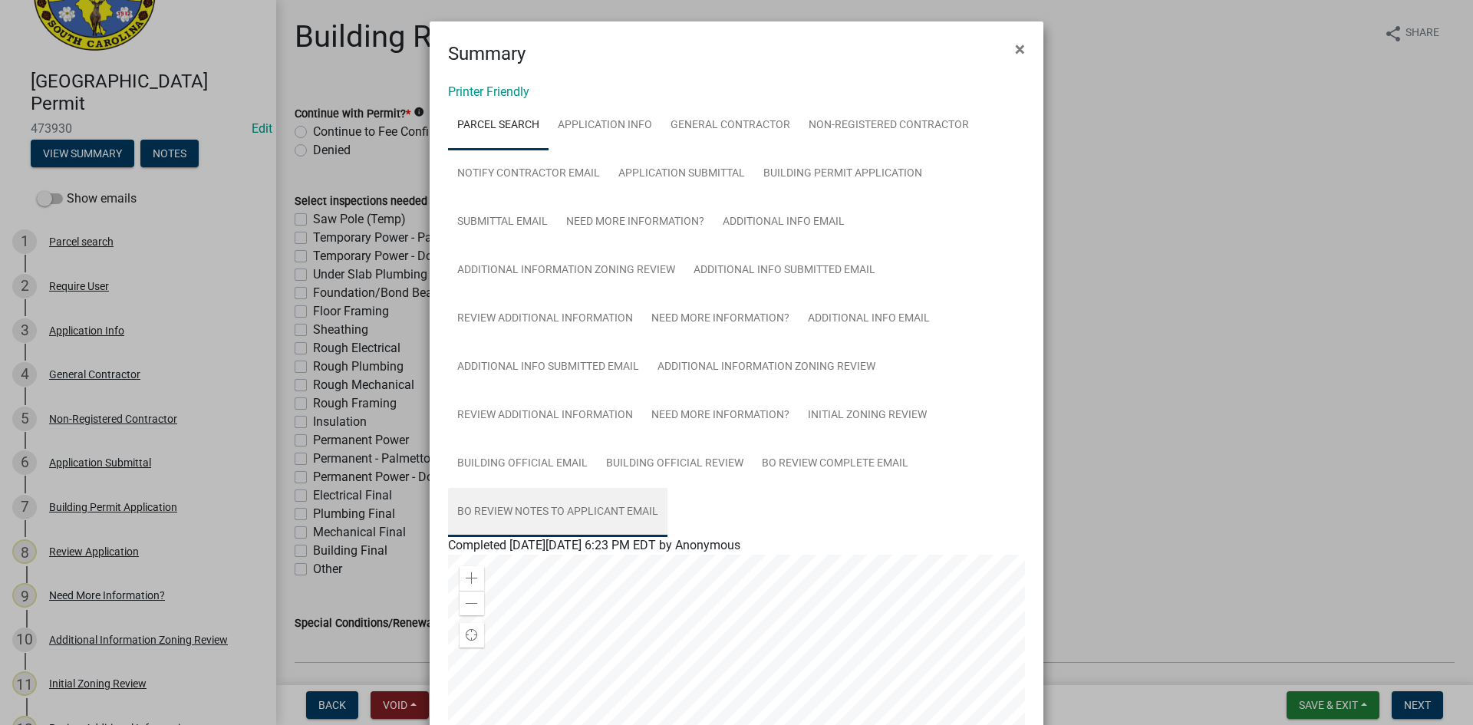
click at [484, 512] on link "BO Review Notes to Applicant Email" at bounding box center [557, 512] width 219 height 49
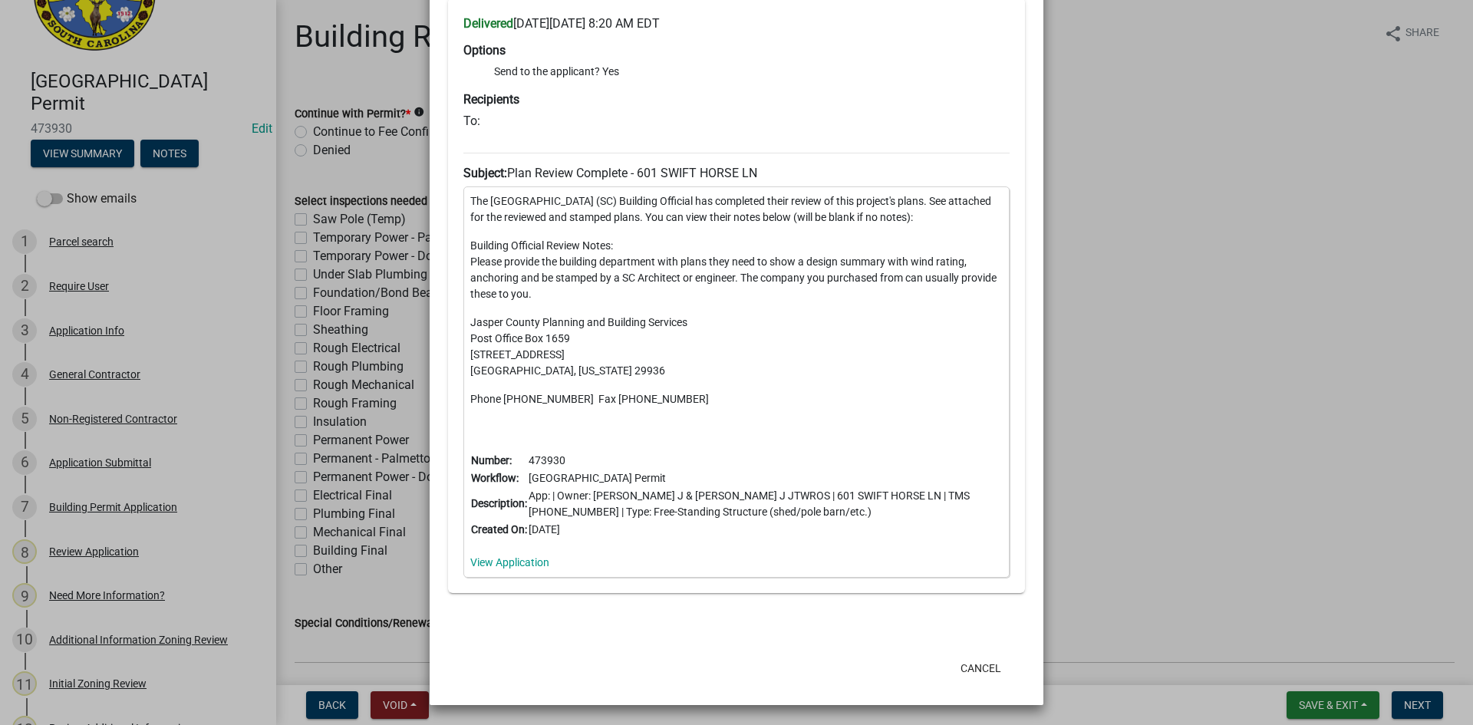
scroll to position [609, 0]
click at [986, 671] on button "Cancel" at bounding box center [980, 667] width 65 height 28
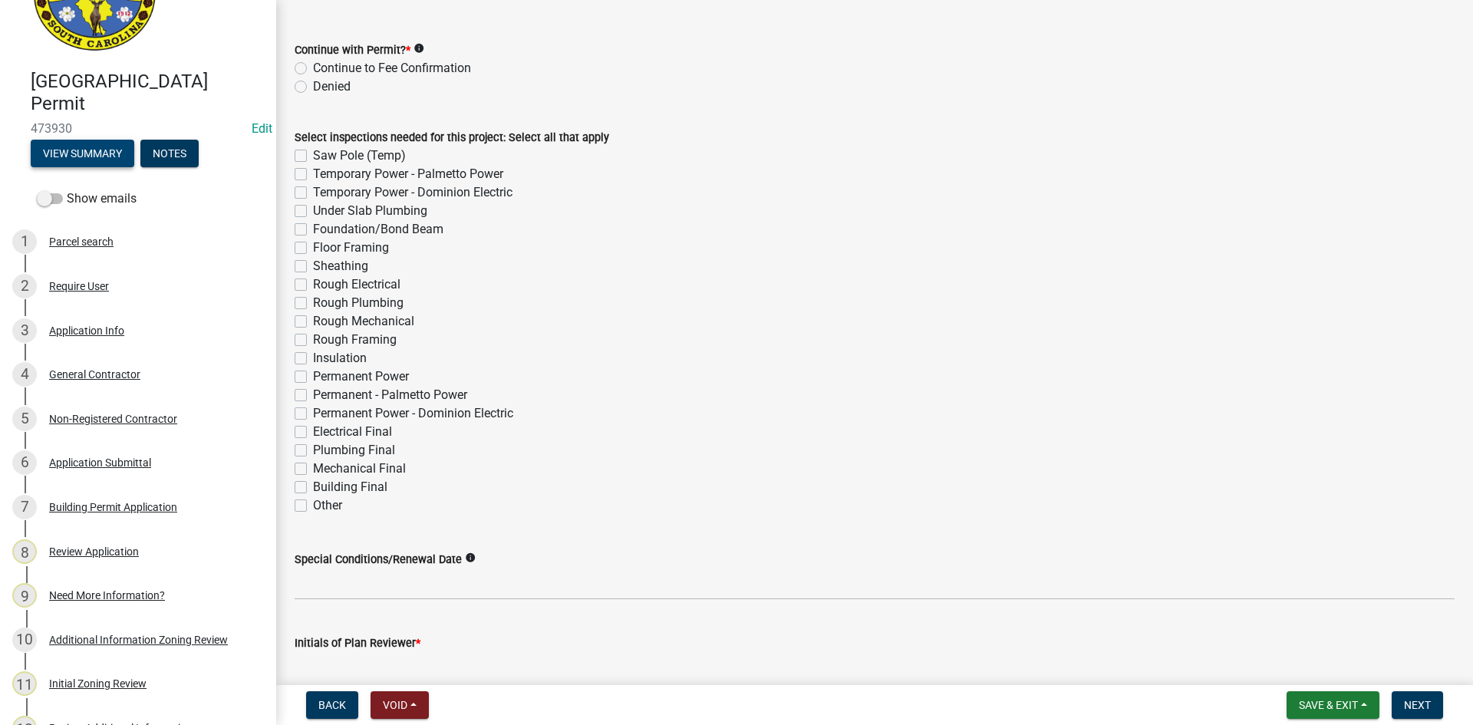
scroll to position [0, 0]
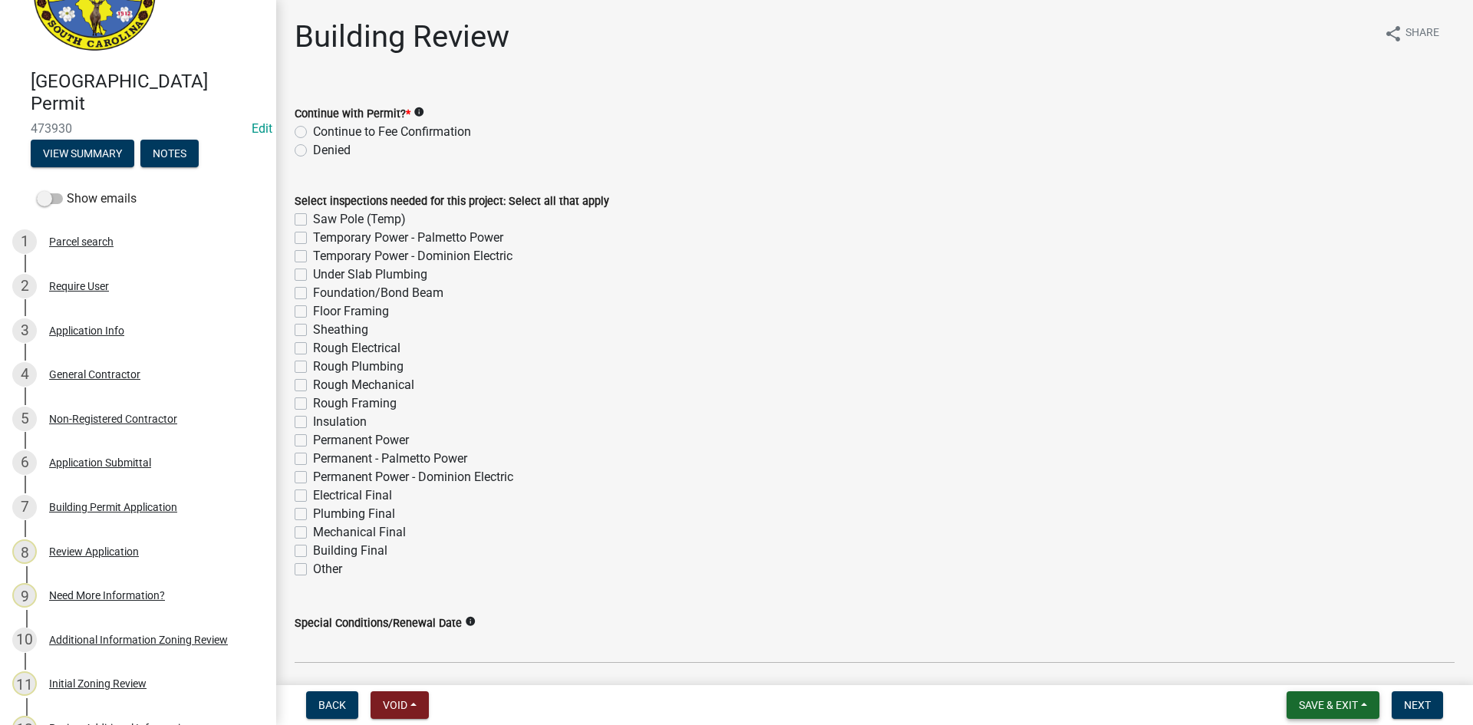
click at [1333, 710] on span "Save & Exit" at bounding box center [1328, 705] width 59 height 12
click at [1301, 670] on button "Save & Exit" at bounding box center [1318, 665] width 123 height 37
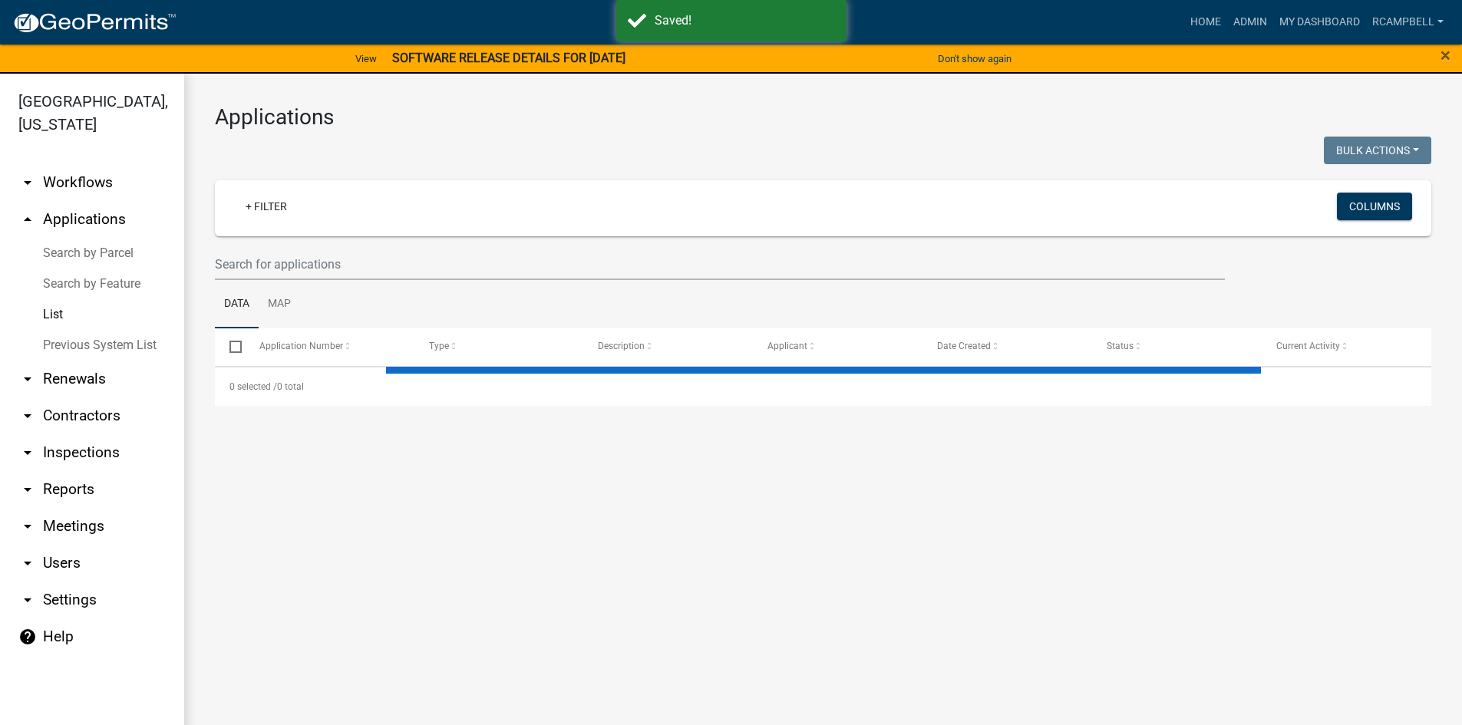
select select "3: 100"
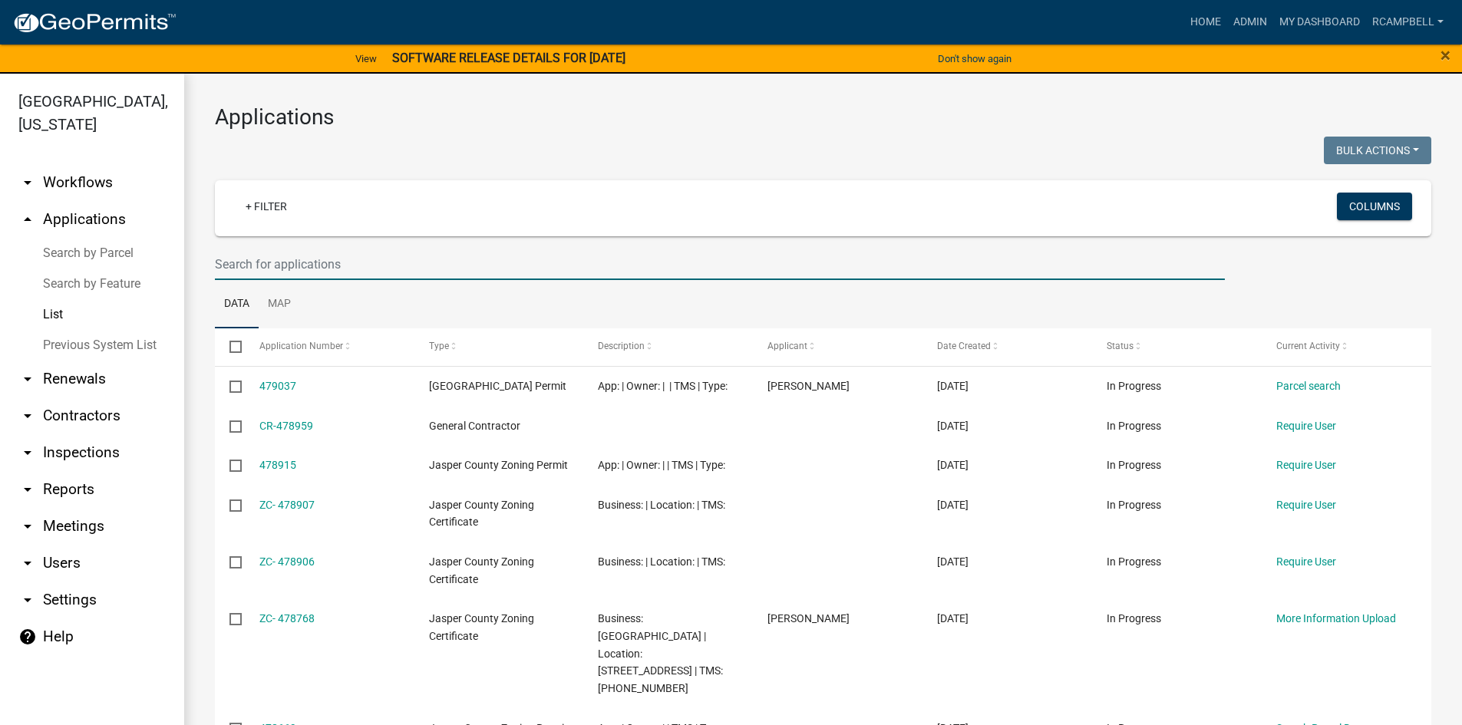
click at [262, 269] on input "text" at bounding box center [720, 264] width 1010 height 31
click at [252, 265] on input "text" at bounding box center [720, 264] width 1010 height 31
type input "26985"
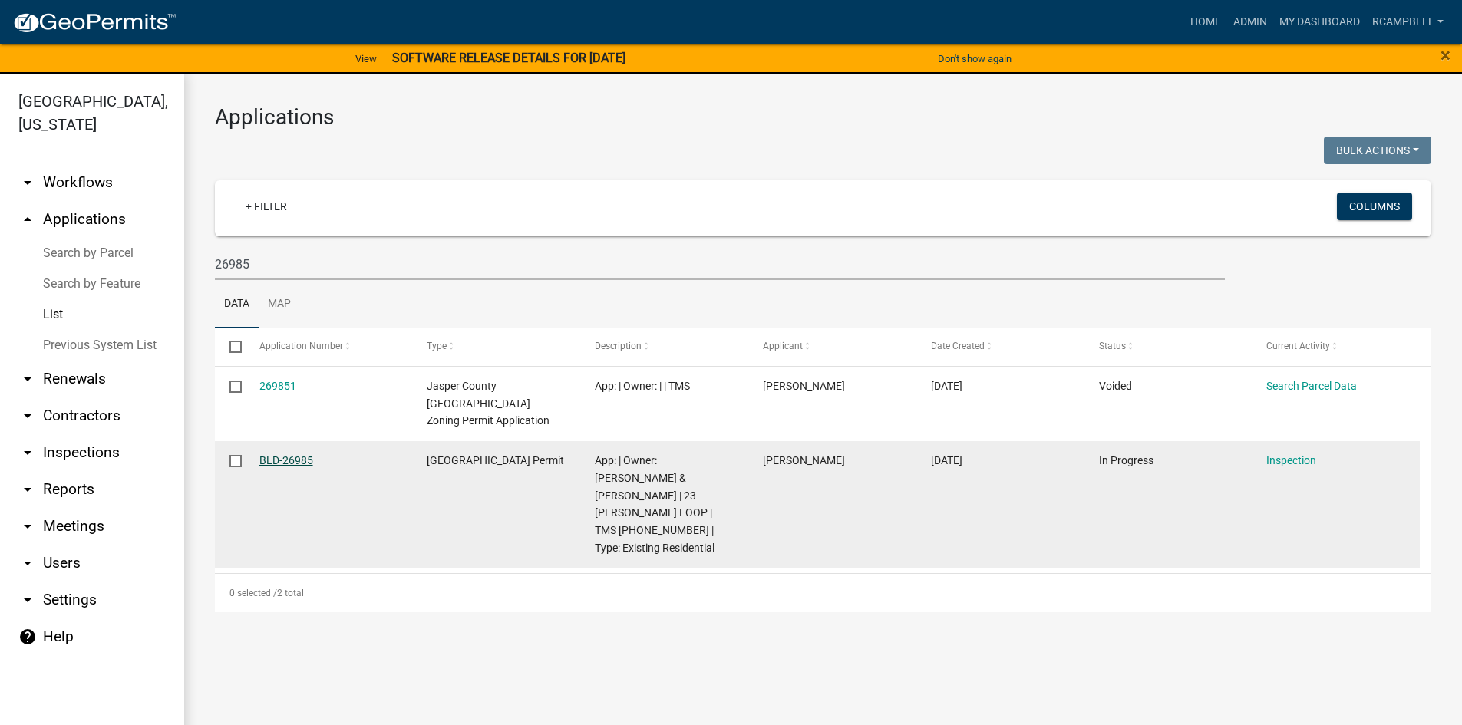
click at [292, 454] on link "BLD-26985" at bounding box center [286, 460] width 54 height 12
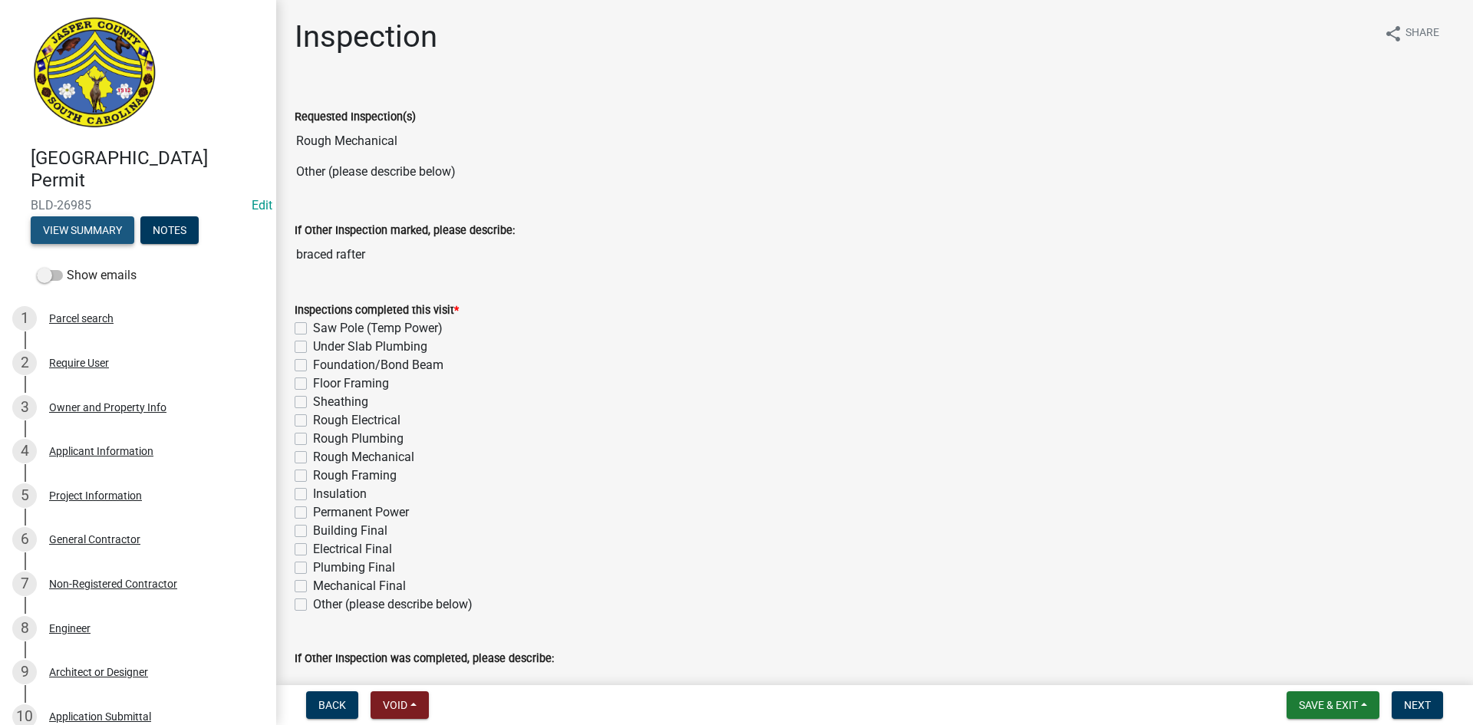
click at [86, 227] on button "View Summary" at bounding box center [83, 230] width 104 height 28
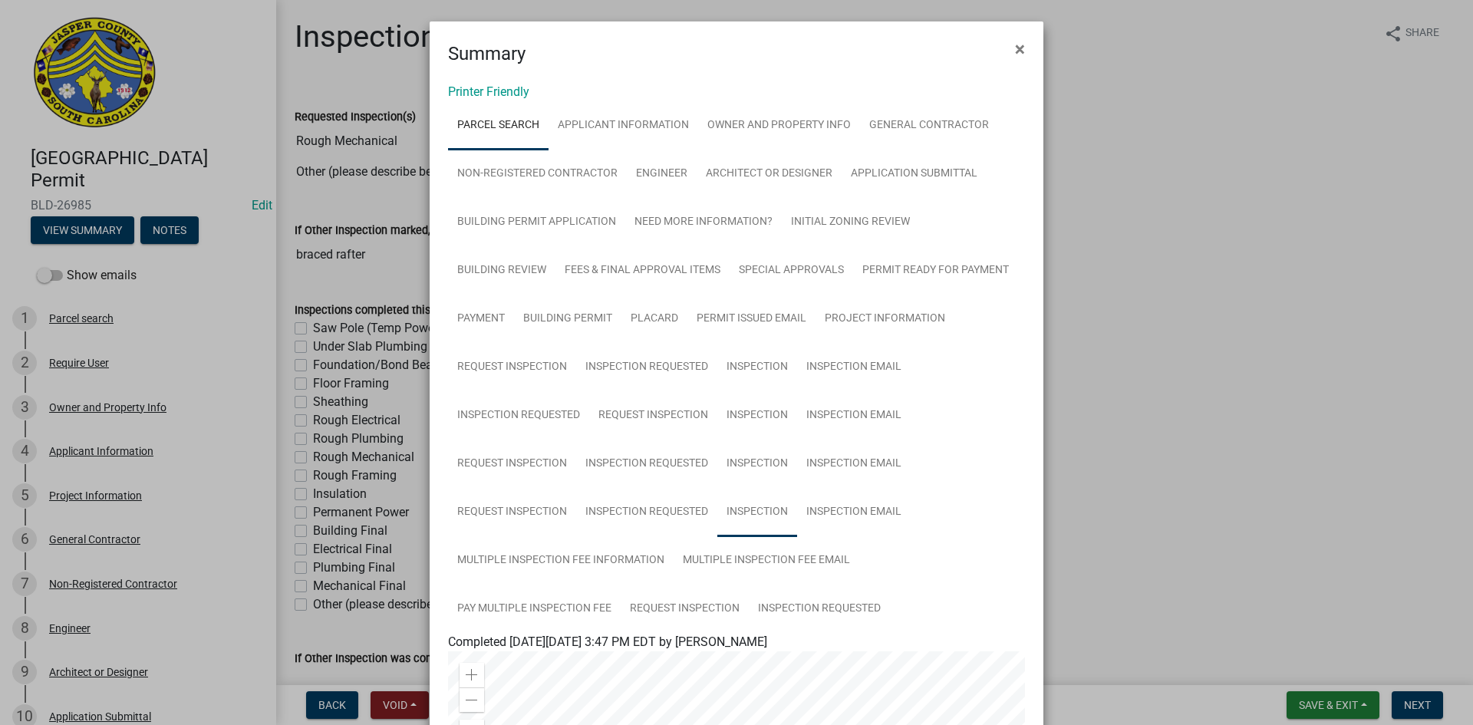
click at [717, 512] on link "Inspection" at bounding box center [757, 512] width 80 height 49
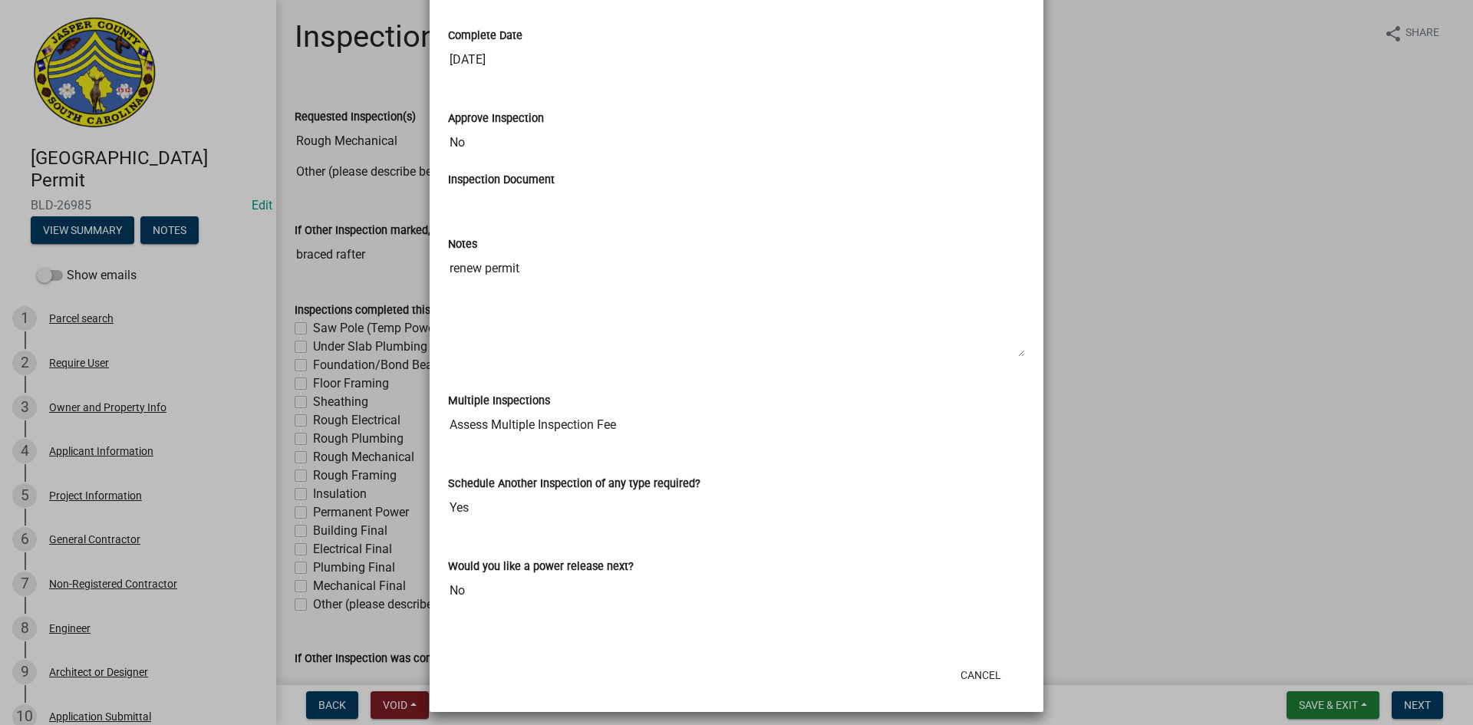
scroll to position [1070, 0]
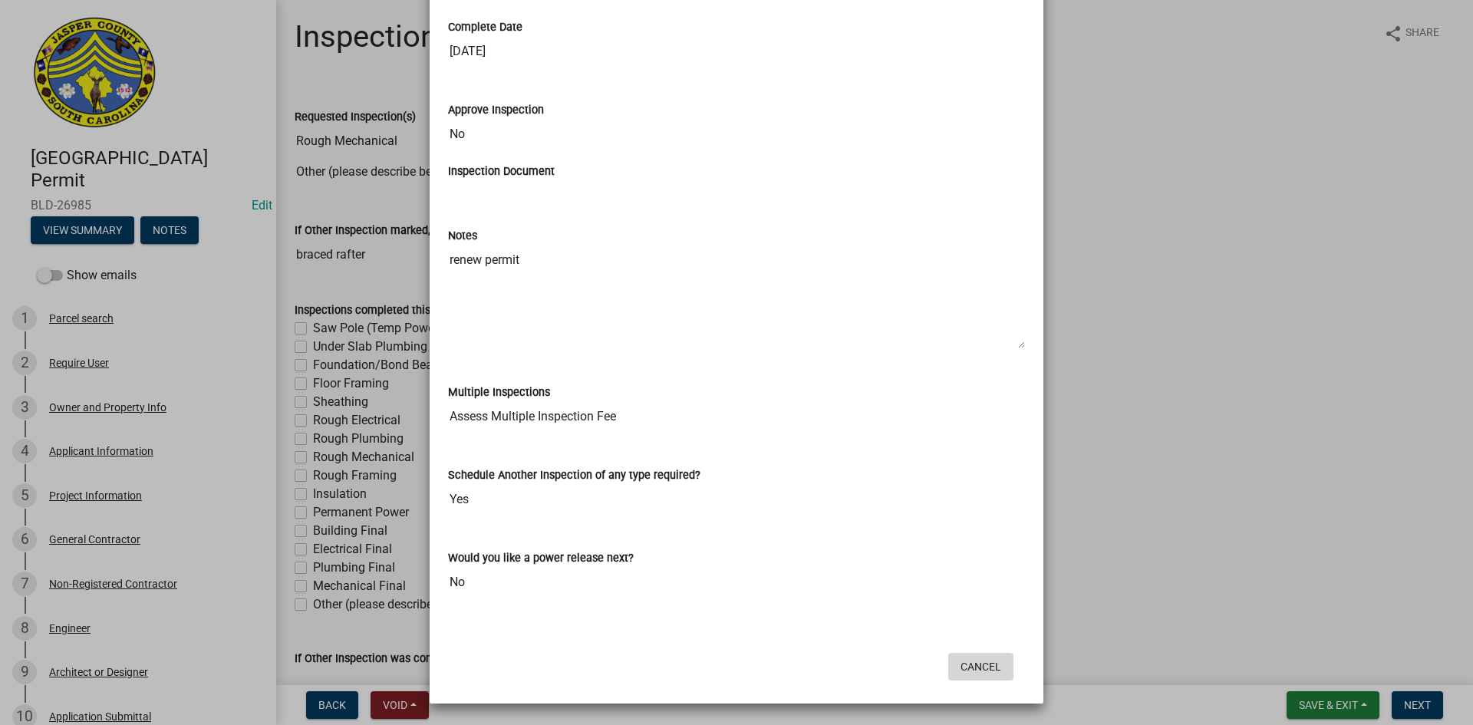
click at [981, 673] on button "Cancel" at bounding box center [980, 667] width 65 height 28
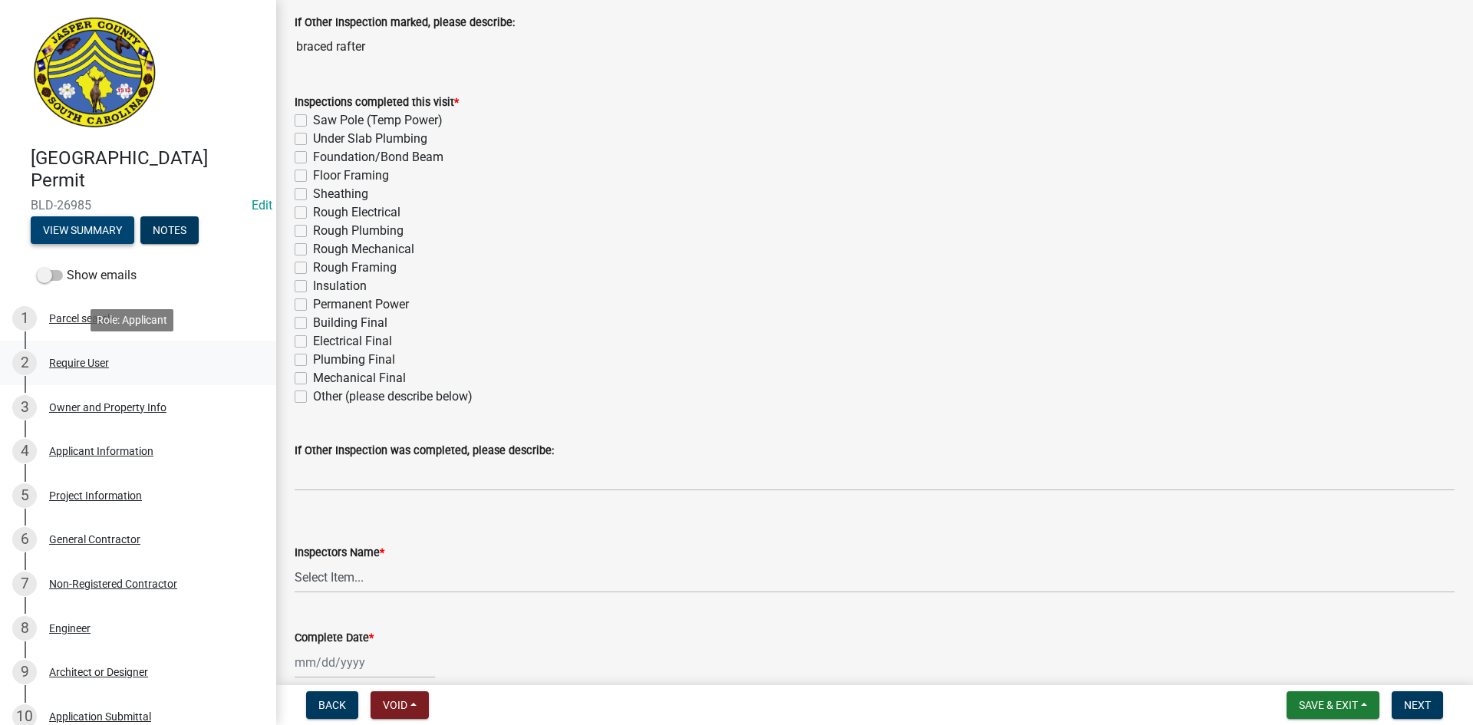
scroll to position [230, 0]
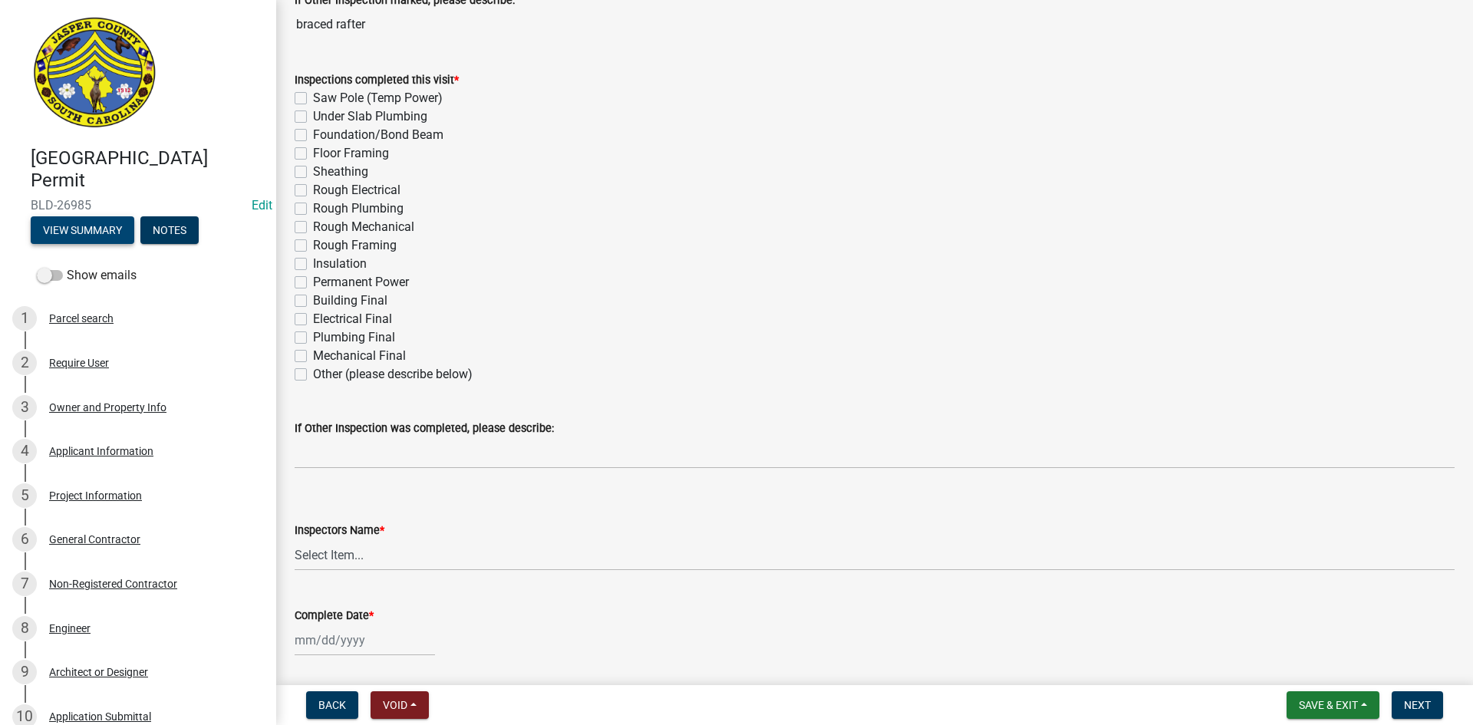
click at [68, 229] on button "View Summary" at bounding box center [83, 230] width 104 height 28
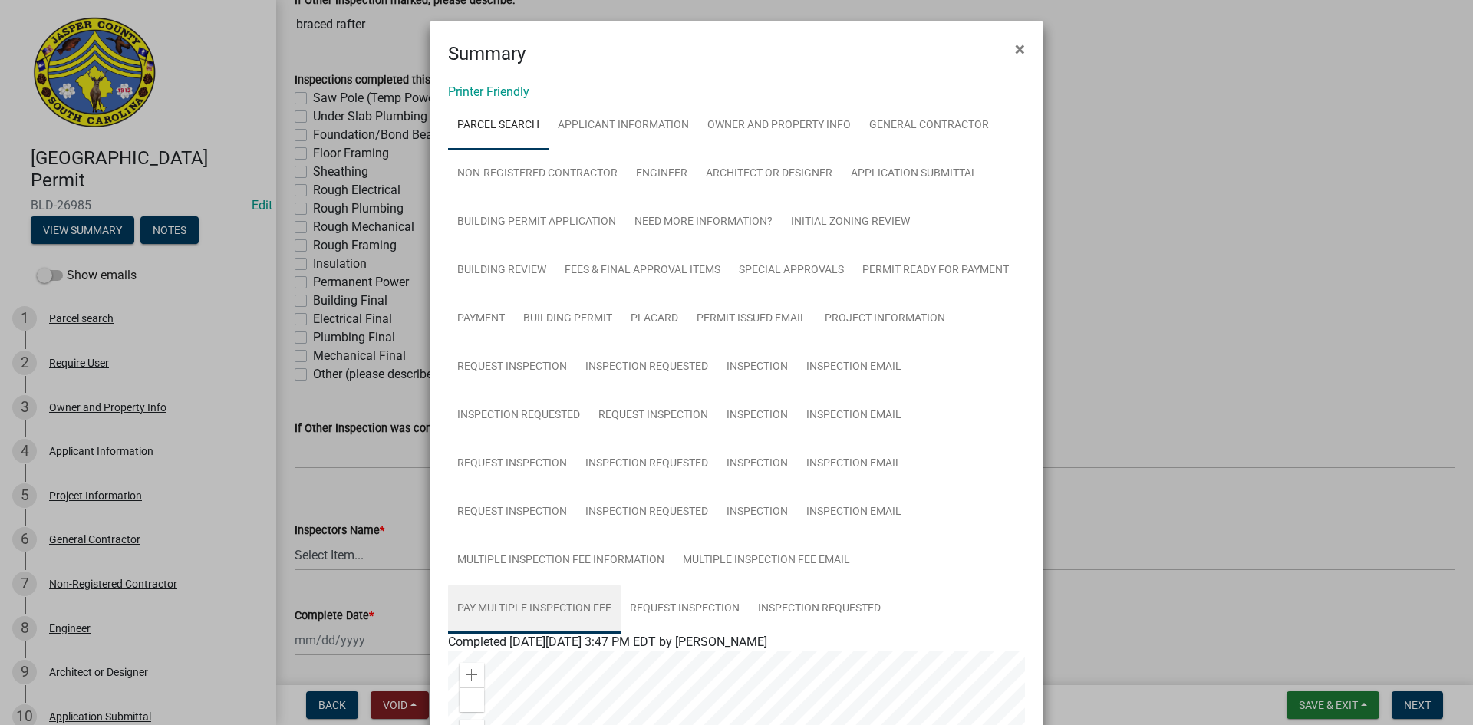
click at [621, 585] on link "Pay Multiple Inspection Fee" at bounding box center [534, 609] width 173 height 49
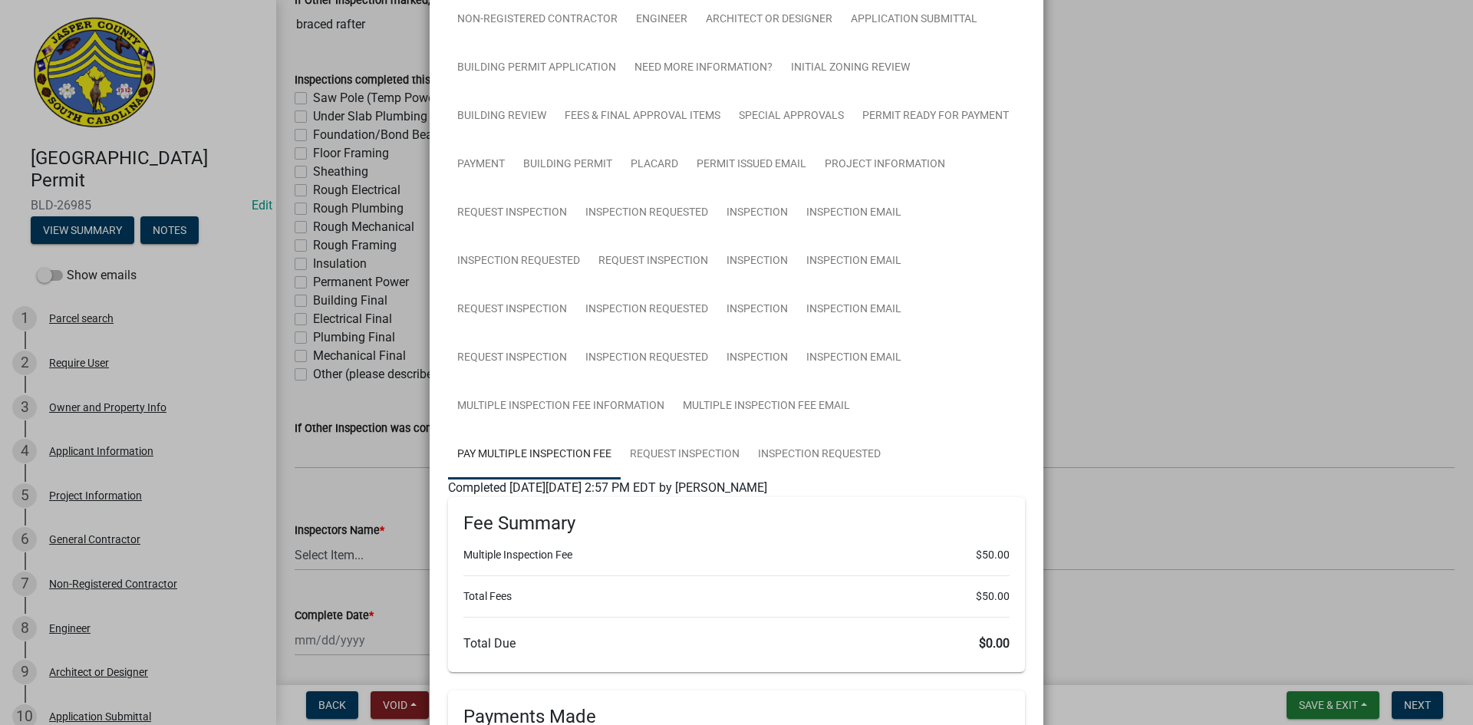
scroll to position [145, 0]
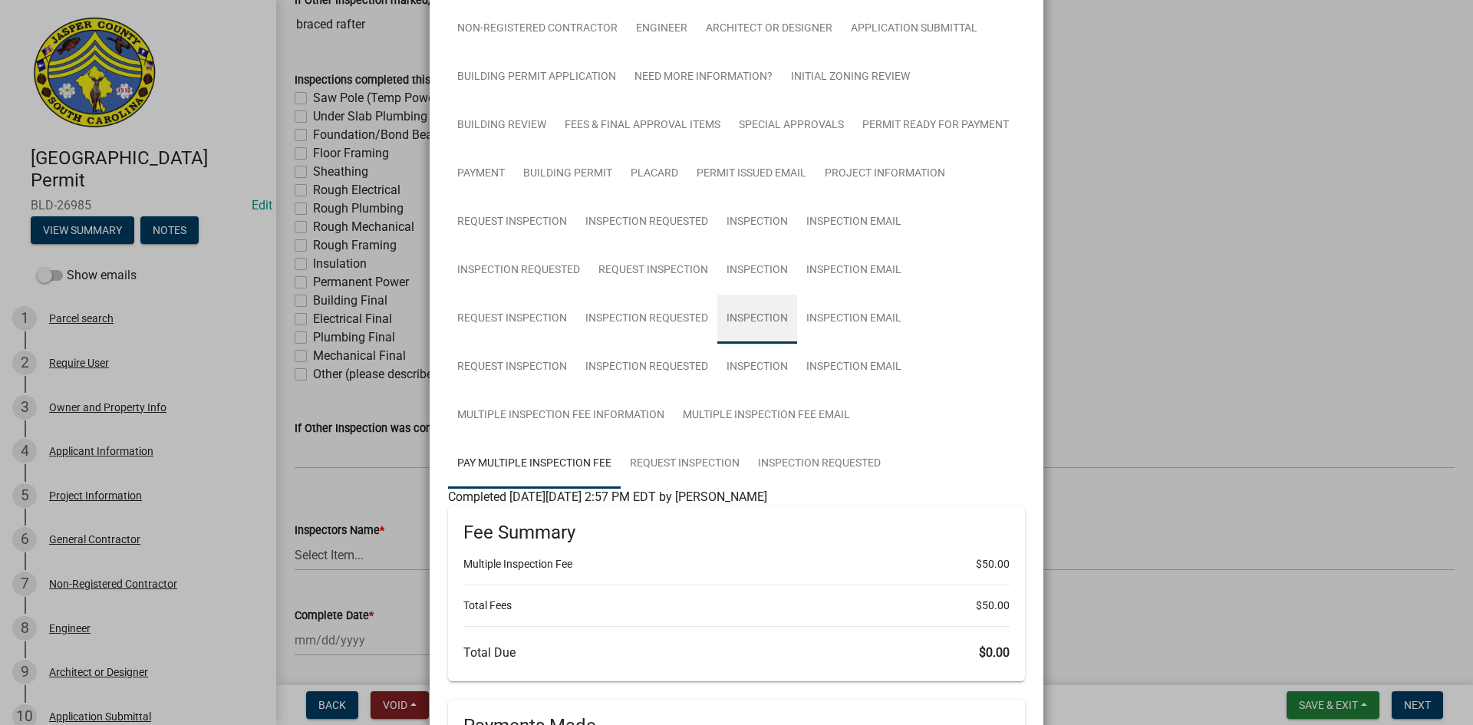
click at [717, 323] on link "Inspection" at bounding box center [757, 319] width 80 height 49
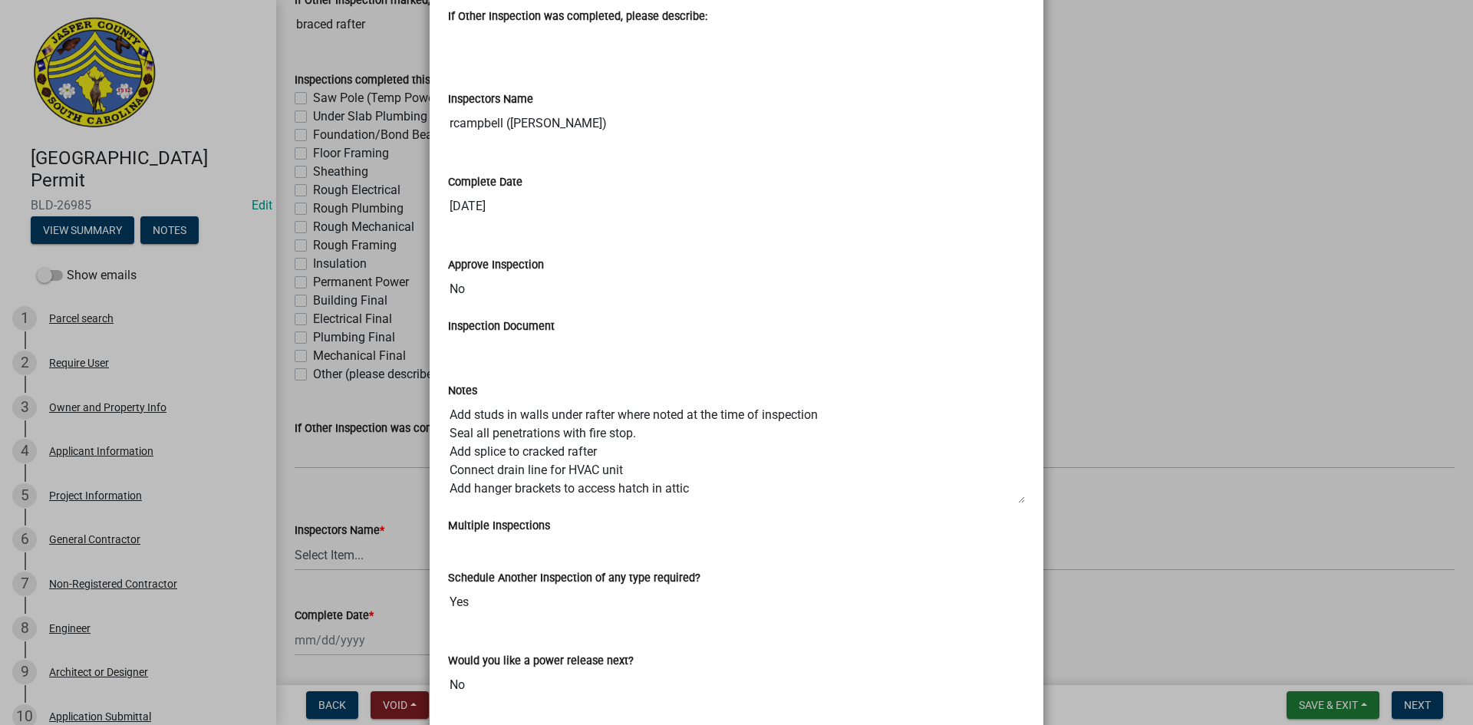
scroll to position [987, 0]
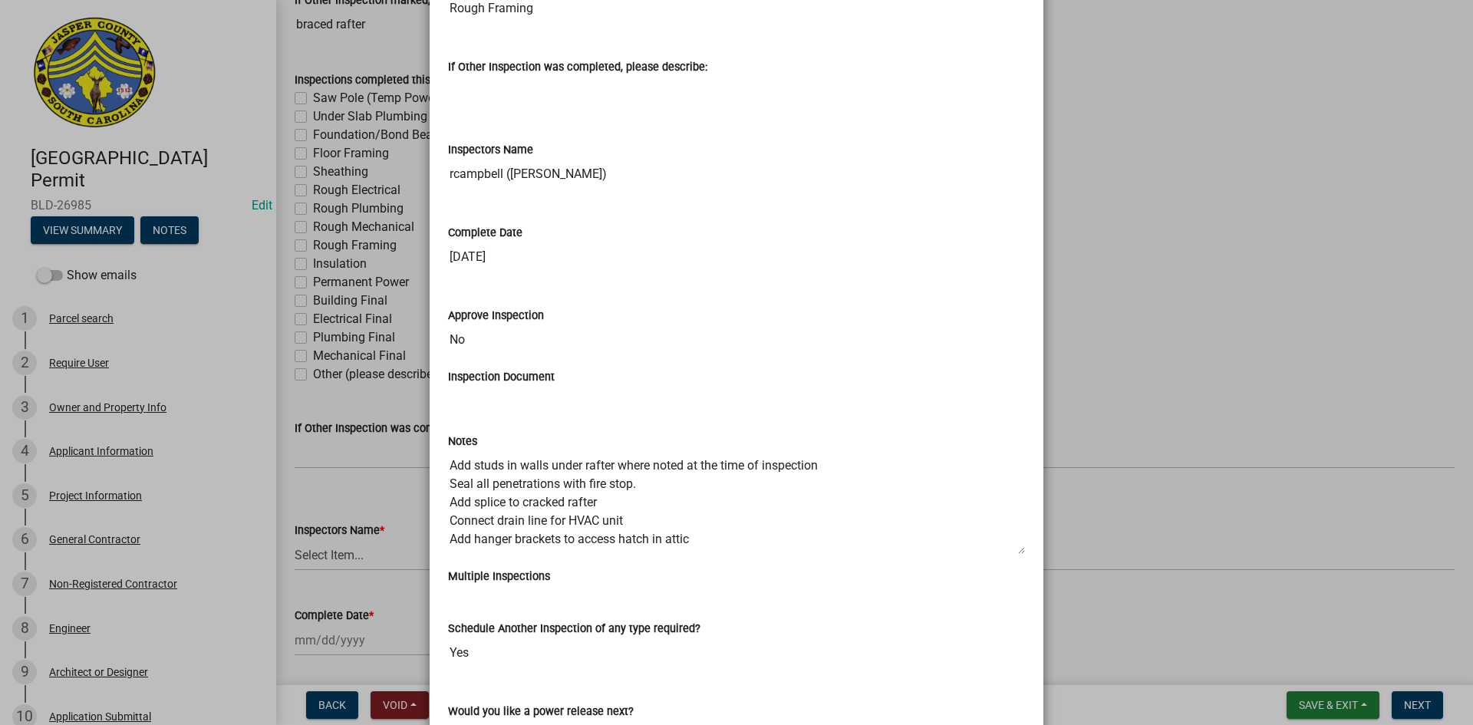
drag, startPoint x: 557, startPoint y: 360, endPoint x: 528, endPoint y: 341, distance: 34.5
click at [528, 341] on input "No" at bounding box center [736, 340] width 577 height 31
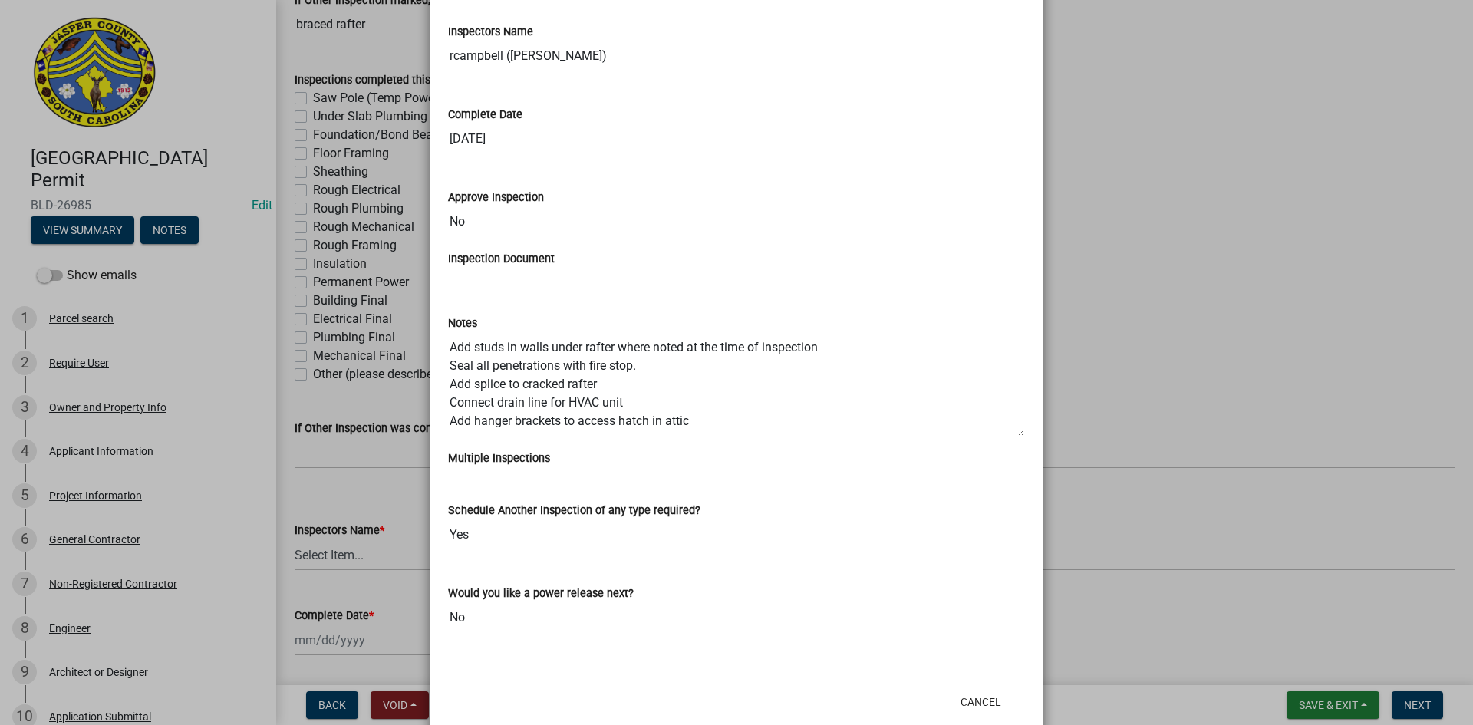
scroll to position [1140, 0]
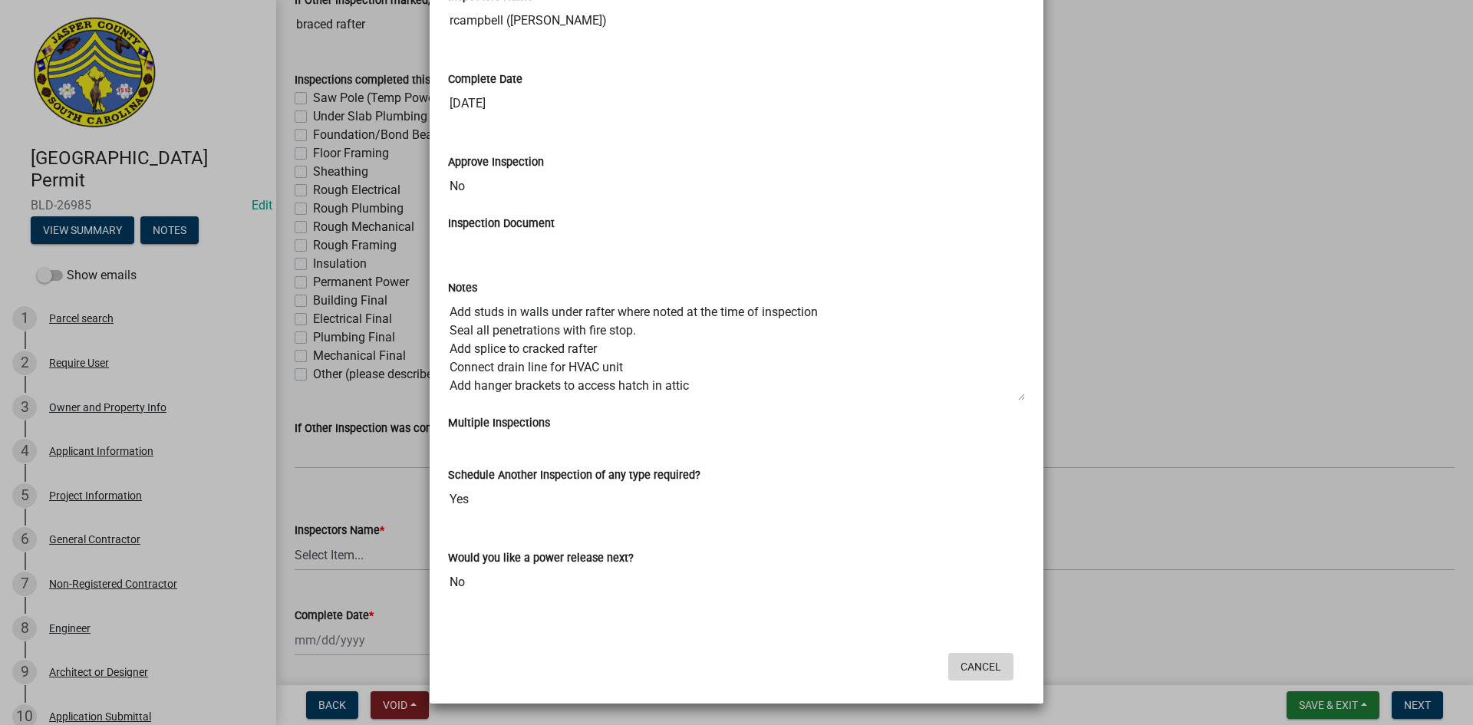
click at [979, 671] on button "Cancel" at bounding box center [980, 667] width 65 height 28
